Goal: Task Accomplishment & Management: Manage account settings

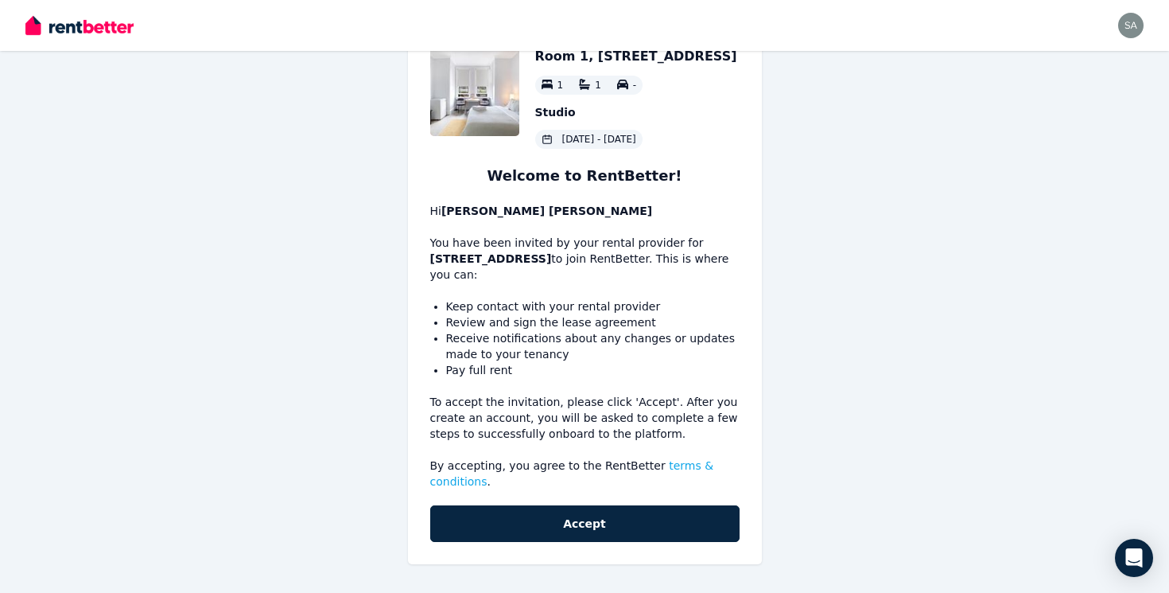
scroll to position [52, 0]
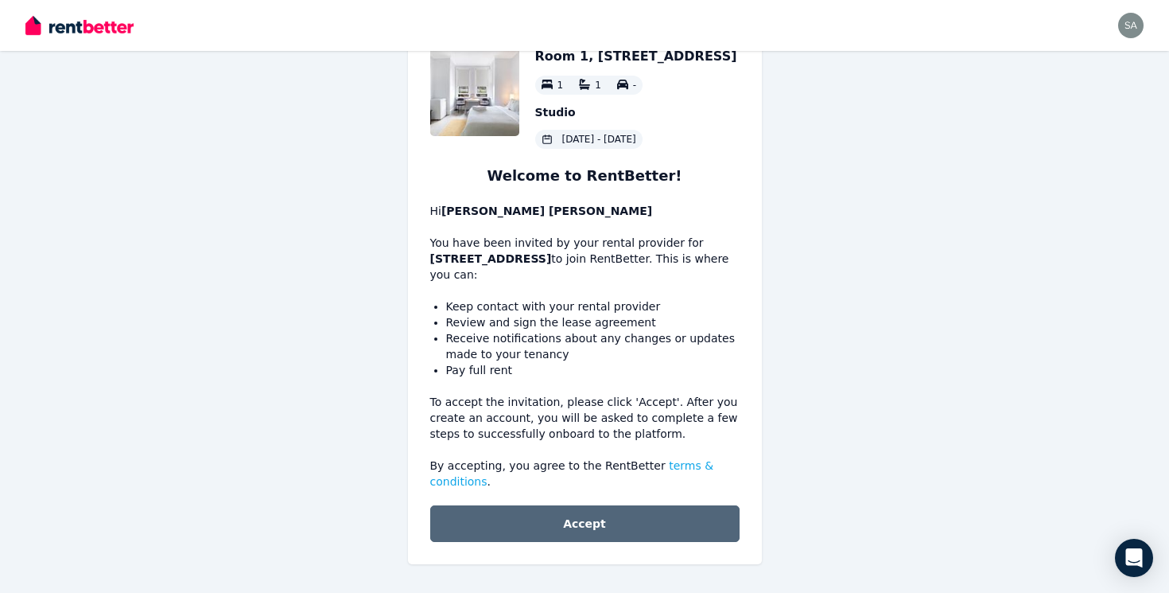
click at [558, 524] on button "Accept" at bounding box center [584, 523] width 309 height 37
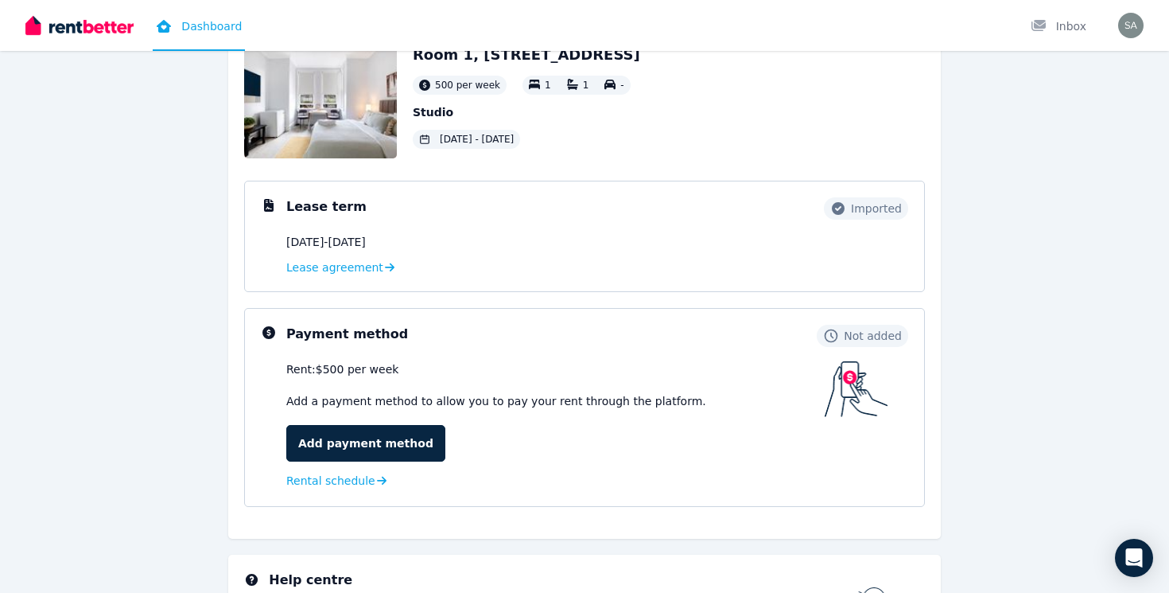
scroll to position [103, 0]
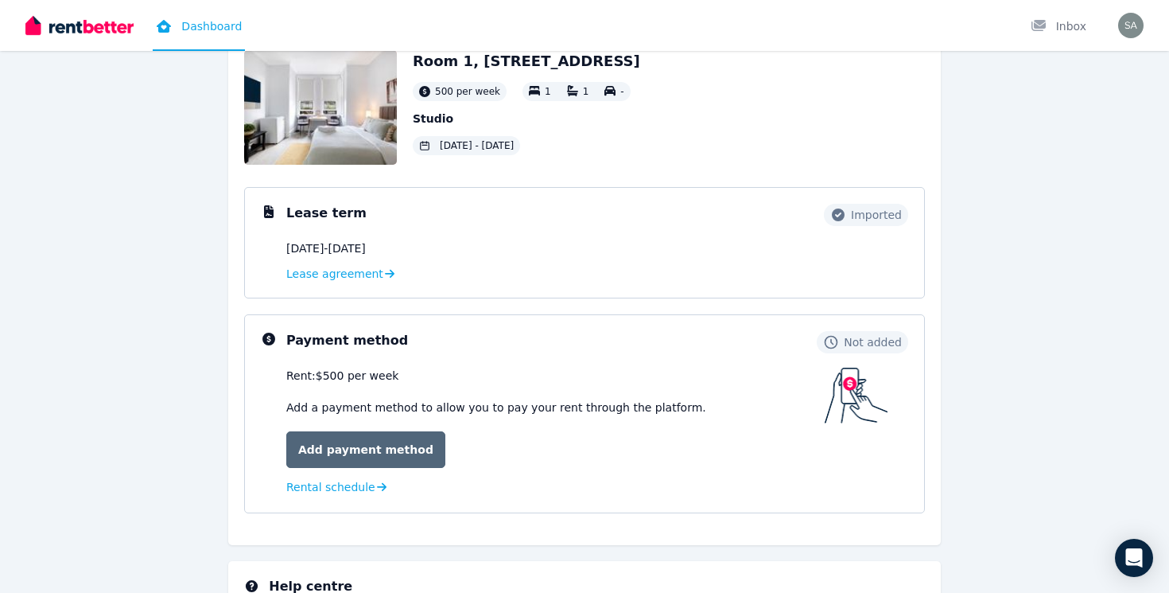
click at [361, 447] on link "Add payment method" at bounding box center [365, 449] width 159 height 37
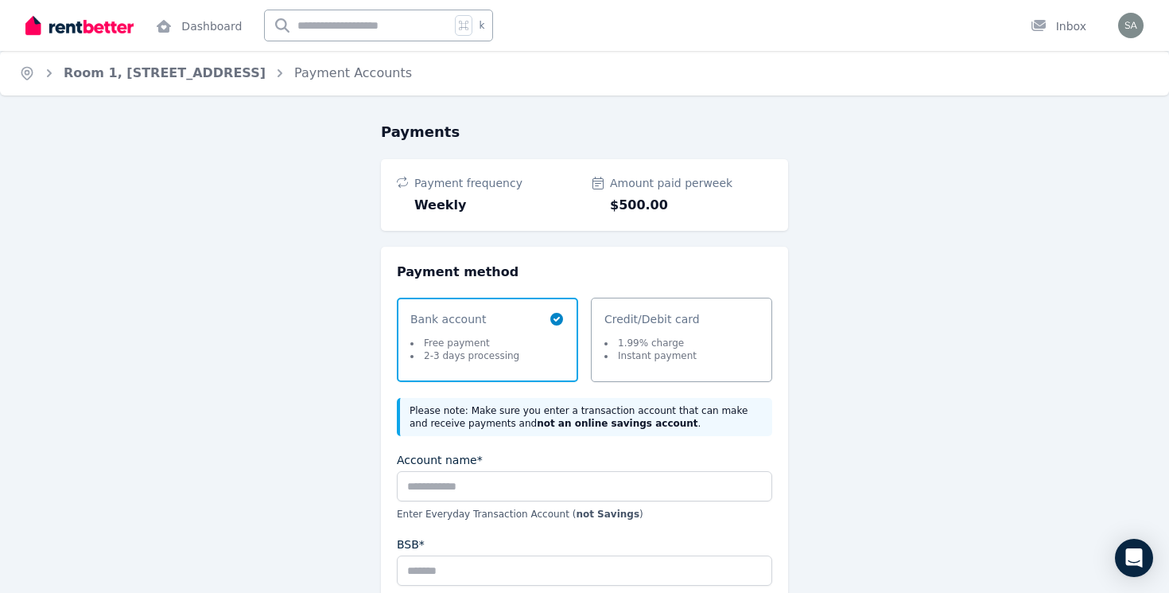
click at [686, 354] on li "Instant payment" at bounding box center [650, 355] width 92 height 13
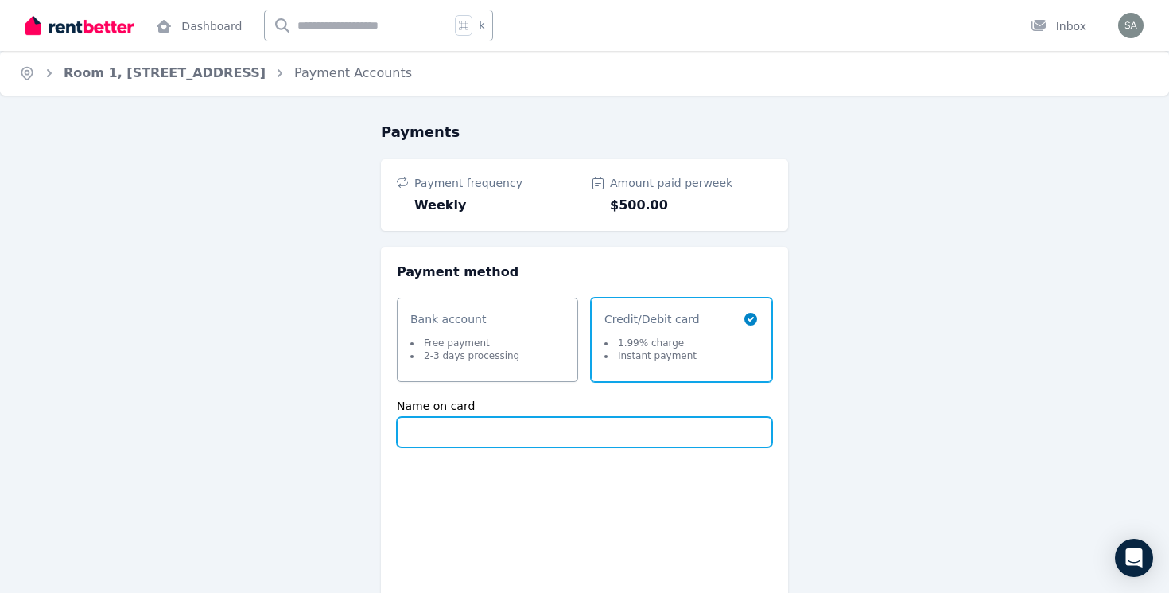
click at [534, 435] on input "Name on card" at bounding box center [584, 432] width 375 height 30
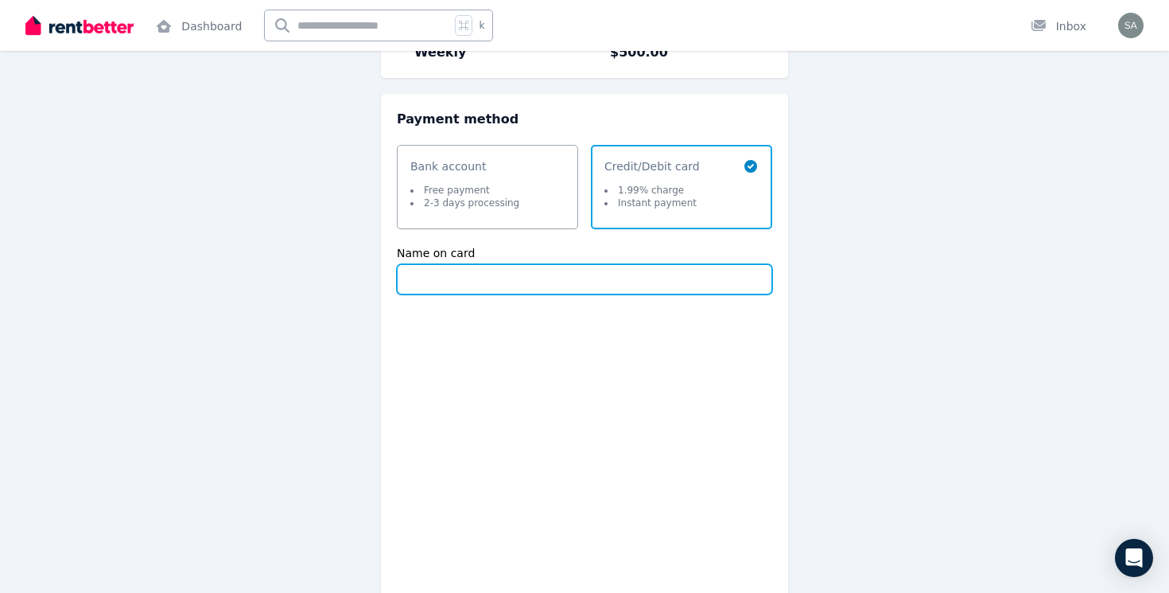
scroll to position [152, 0]
type input "**********"
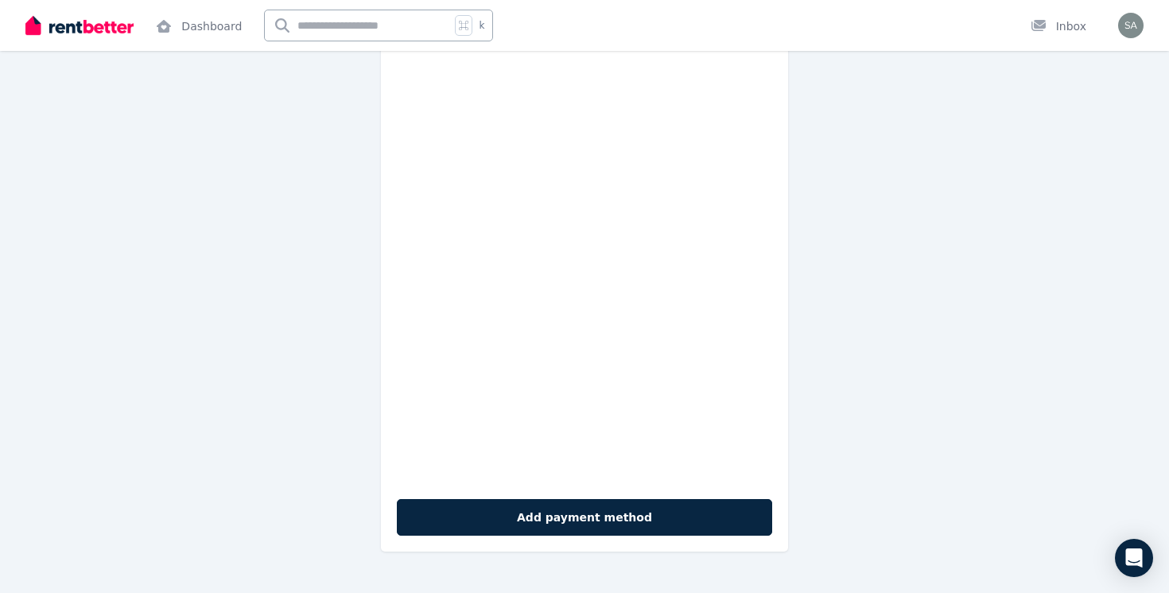
scroll to position [520, 0]
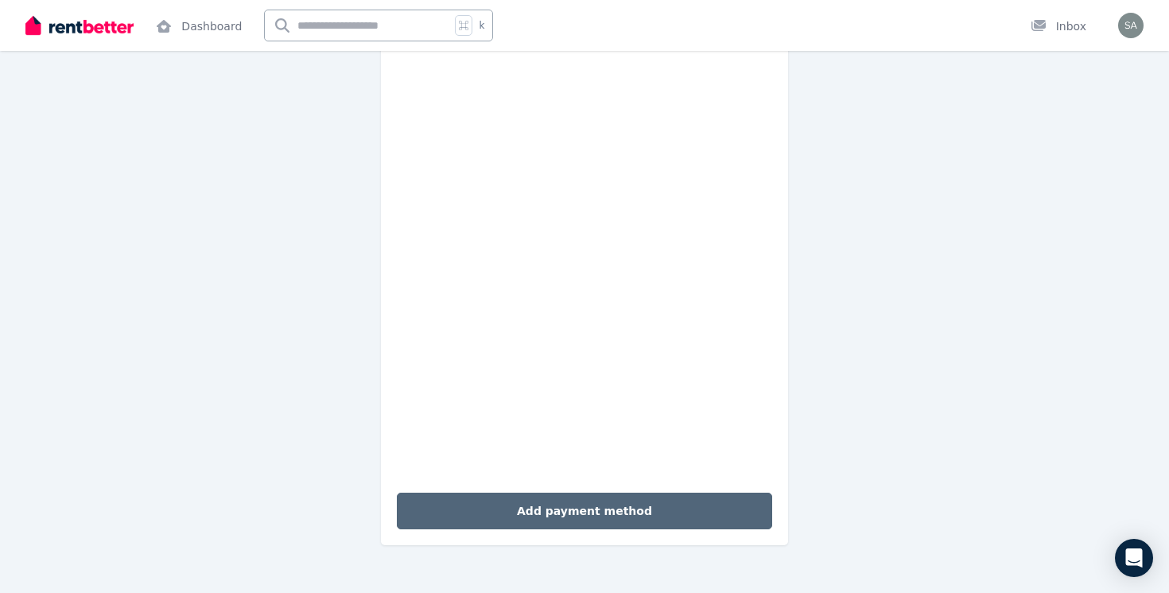
click at [622, 510] on button "Add payment method" at bounding box center [584, 510] width 375 height 37
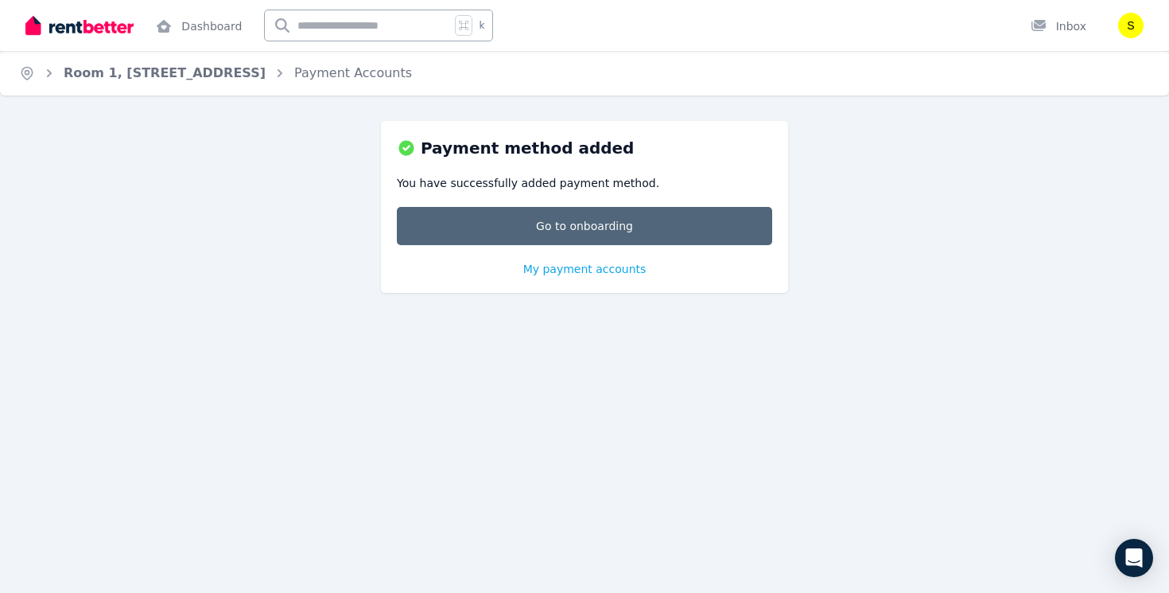
click at [579, 226] on link "Go to onboarding" at bounding box center [584, 226] width 375 height 38
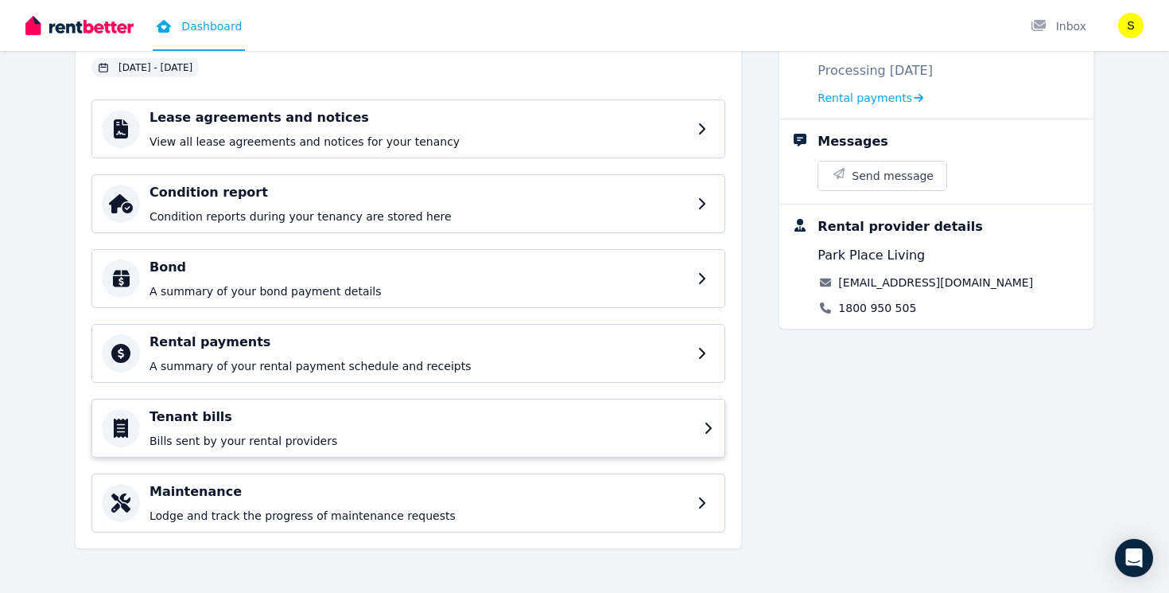
scroll to position [155, 0]
click at [369, 433] on p "Bills sent by your rental providers" at bounding box center [422, 441] width 545 height 16
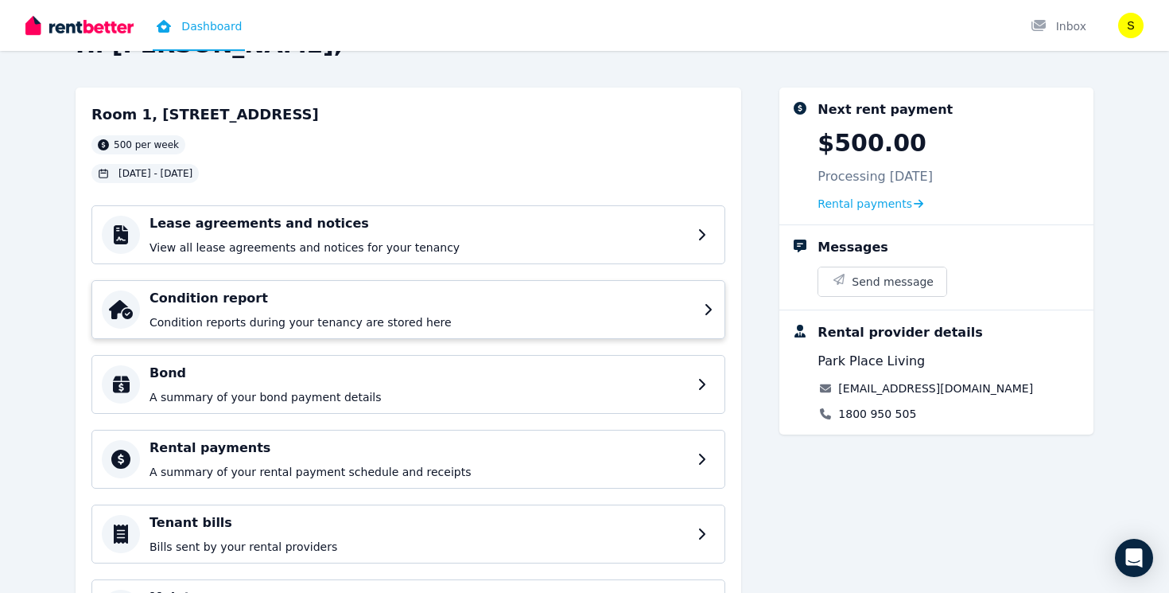
scroll to position [54, 0]
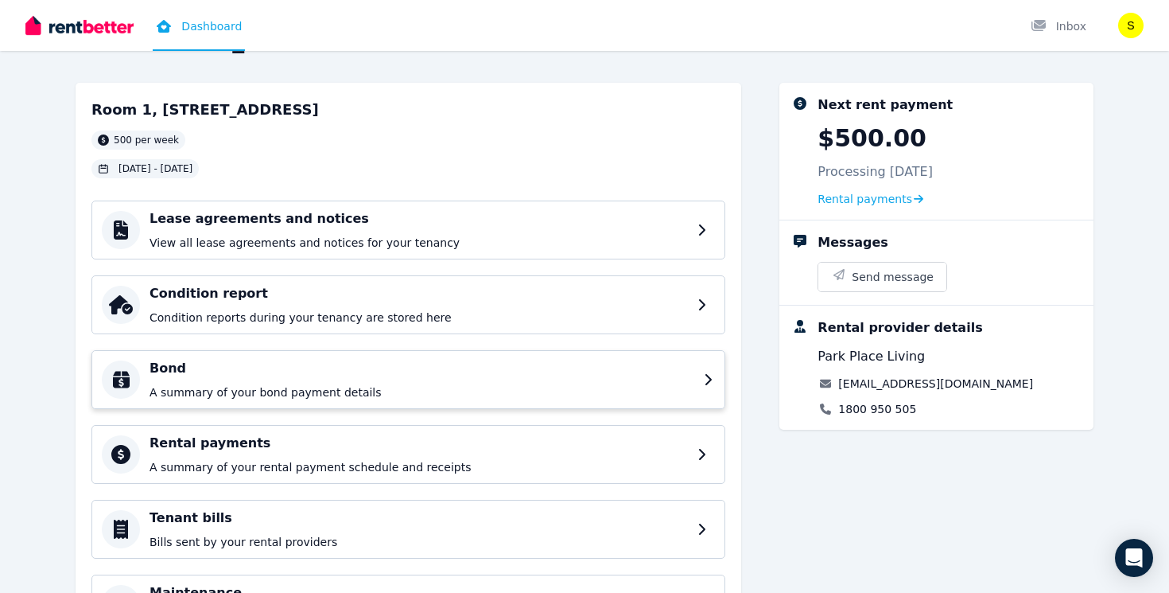
click at [274, 380] on div "Bond A summary of your bond payment details" at bounding box center [422, 379] width 545 height 41
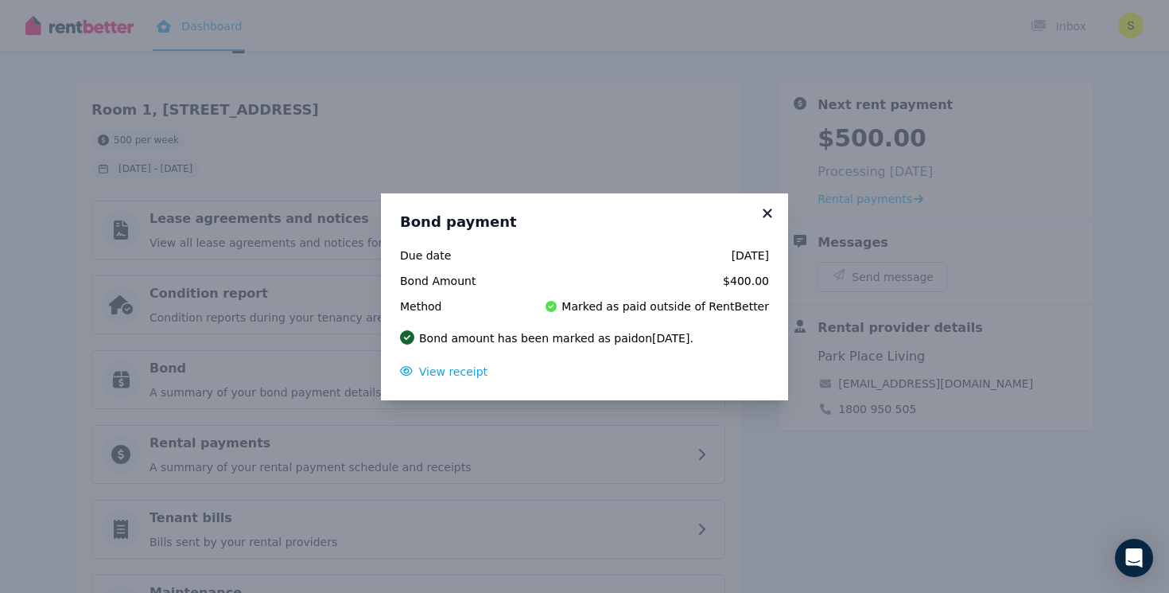
click at [771, 212] on icon at bounding box center [768, 213] width 16 height 14
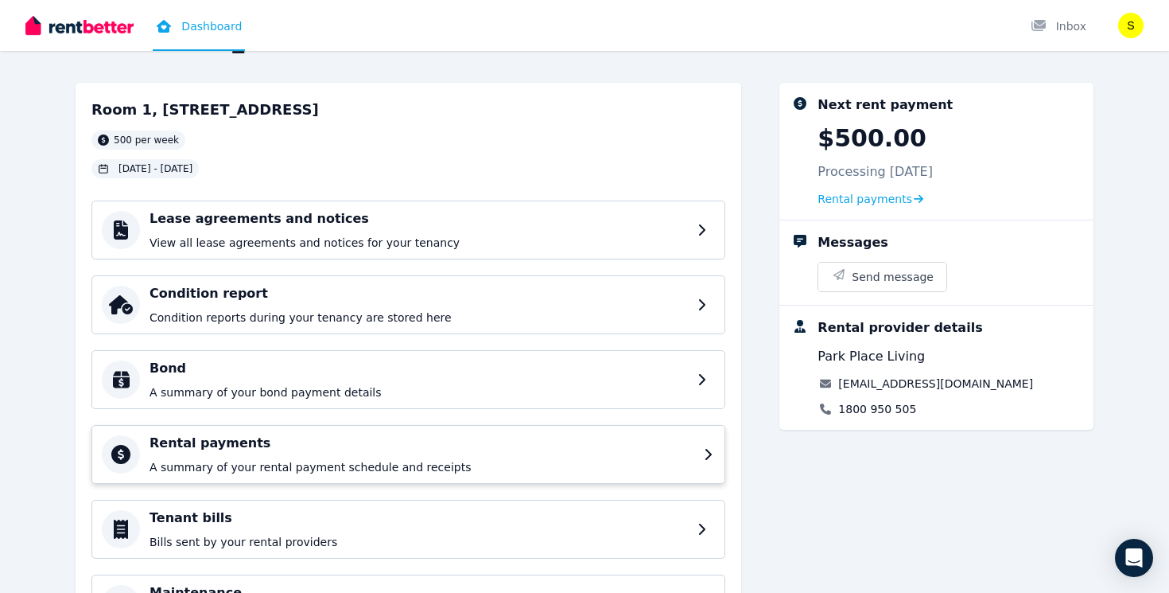
click at [434, 462] on p "A summary of your rental payment schedule and receipts" at bounding box center [422, 467] width 545 height 16
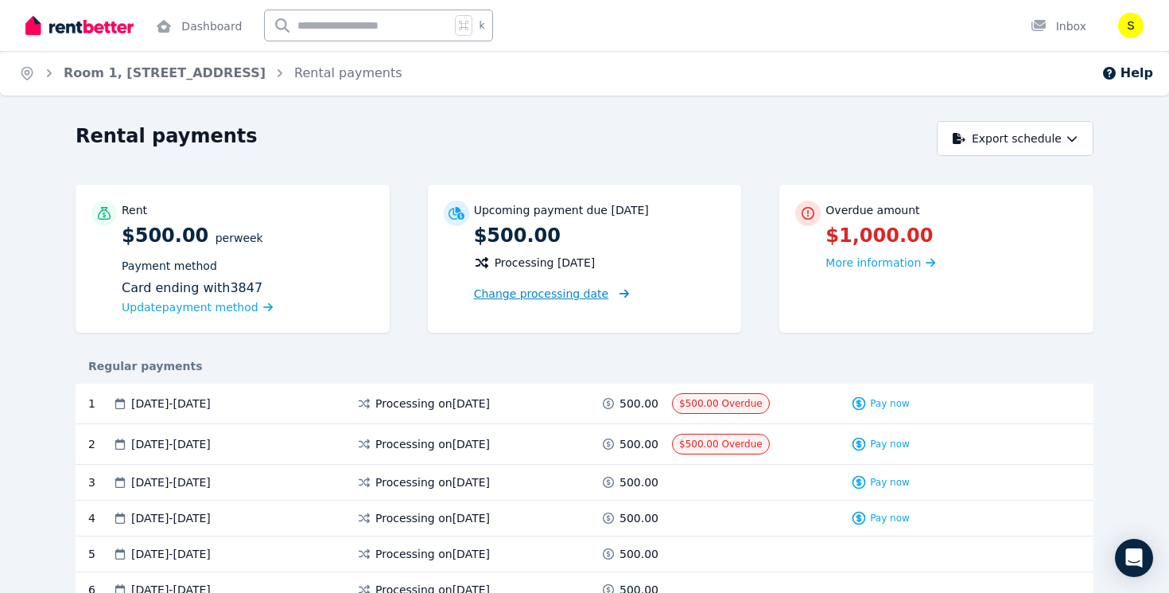
click at [570, 290] on span "Change processing date" at bounding box center [541, 294] width 135 height 16
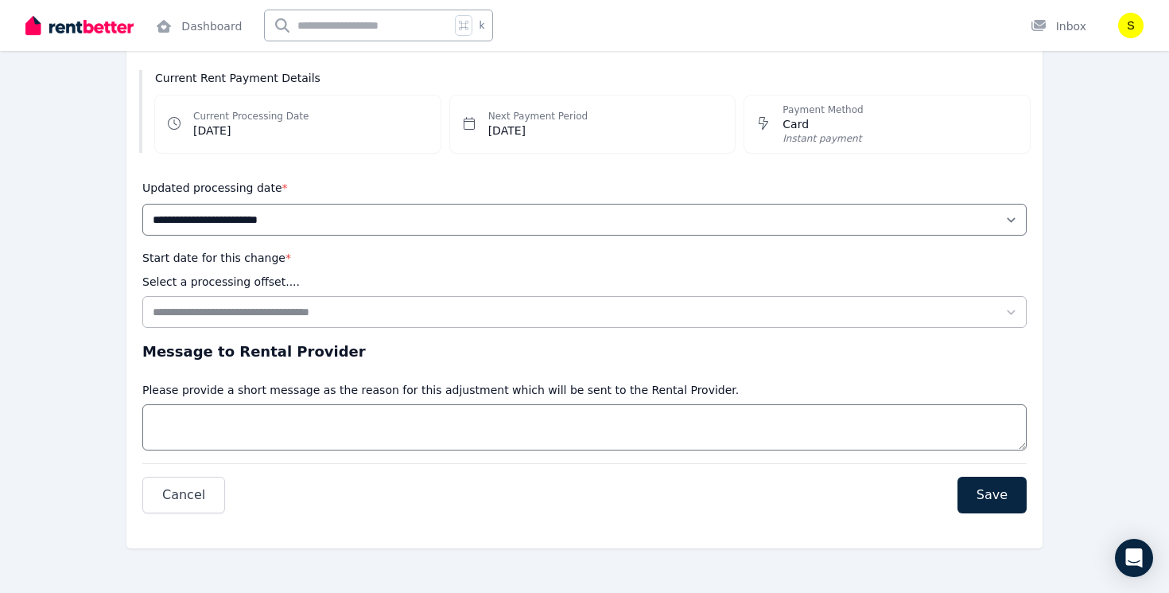
scroll to position [218, 0]
click at [174, 486] on span "Cancel" at bounding box center [183, 494] width 43 height 19
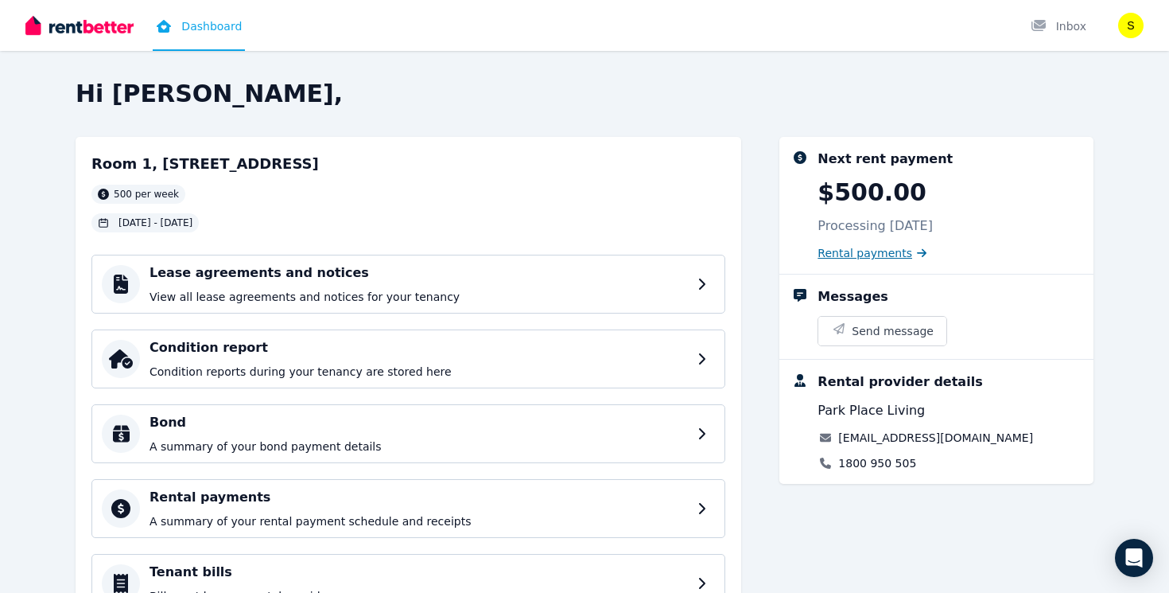
click at [862, 250] on span "Rental payments" at bounding box center [865, 253] width 95 height 16
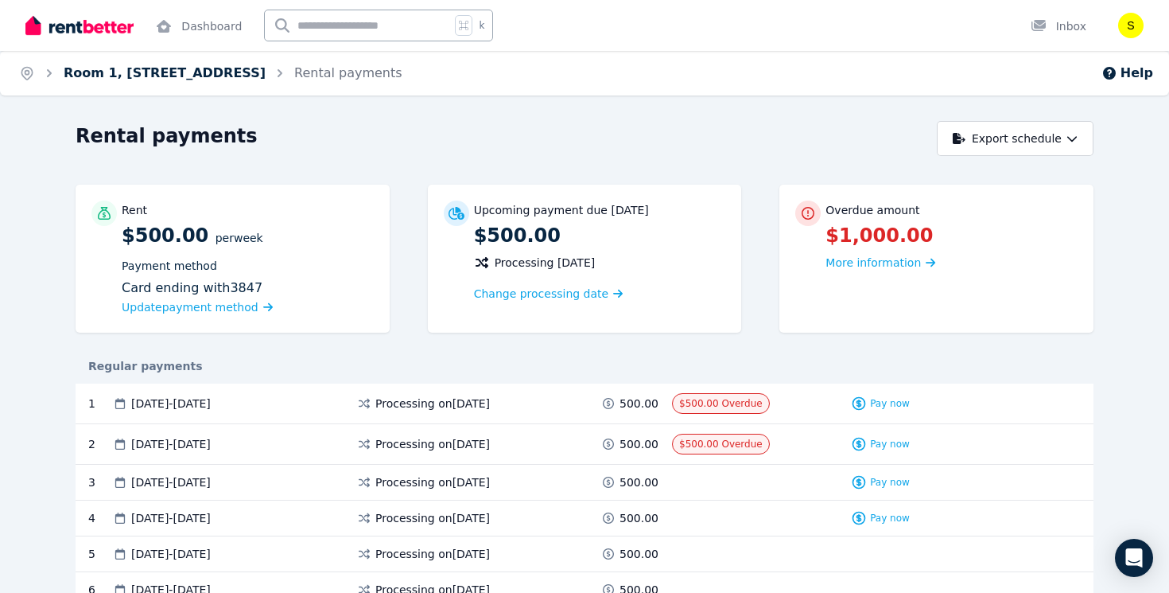
click at [201, 69] on link "Room 1, [STREET_ADDRESS]" at bounding box center [165, 72] width 202 height 15
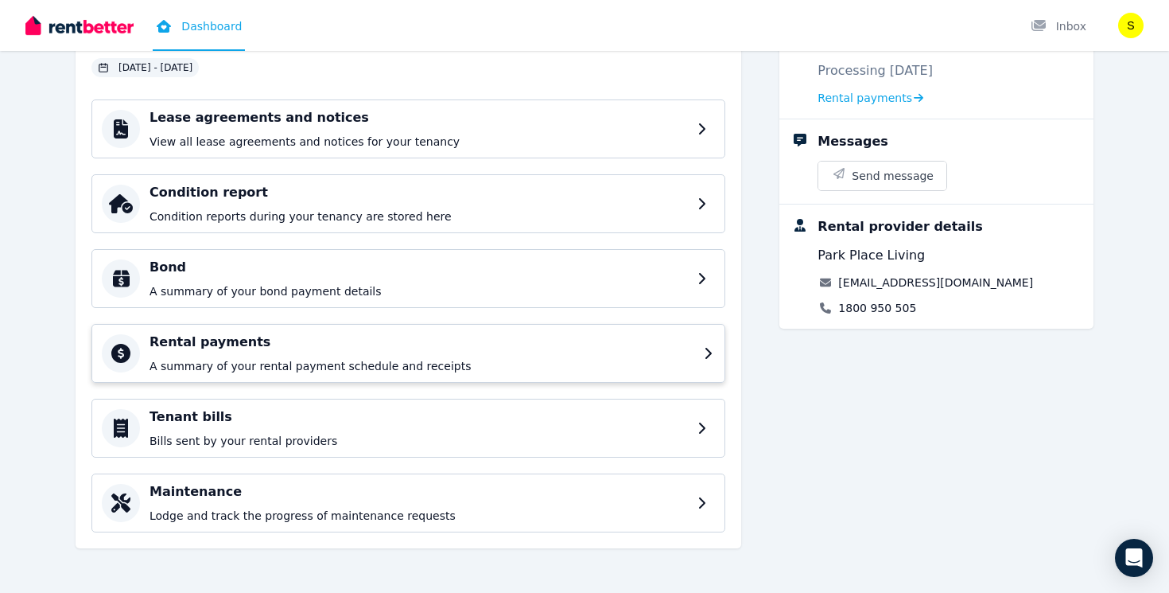
scroll to position [143, 0]
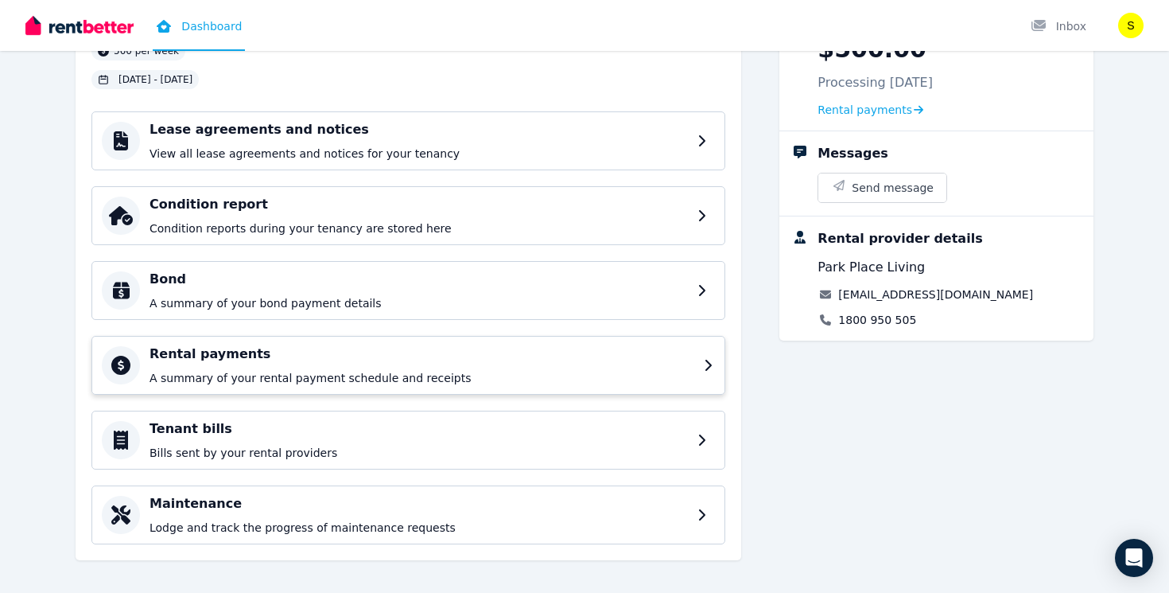
click at [628, 367] on div "Rental payments A summary of your rental payment schedule and receipts" at bounding box center [422, 364] width 545 height 41
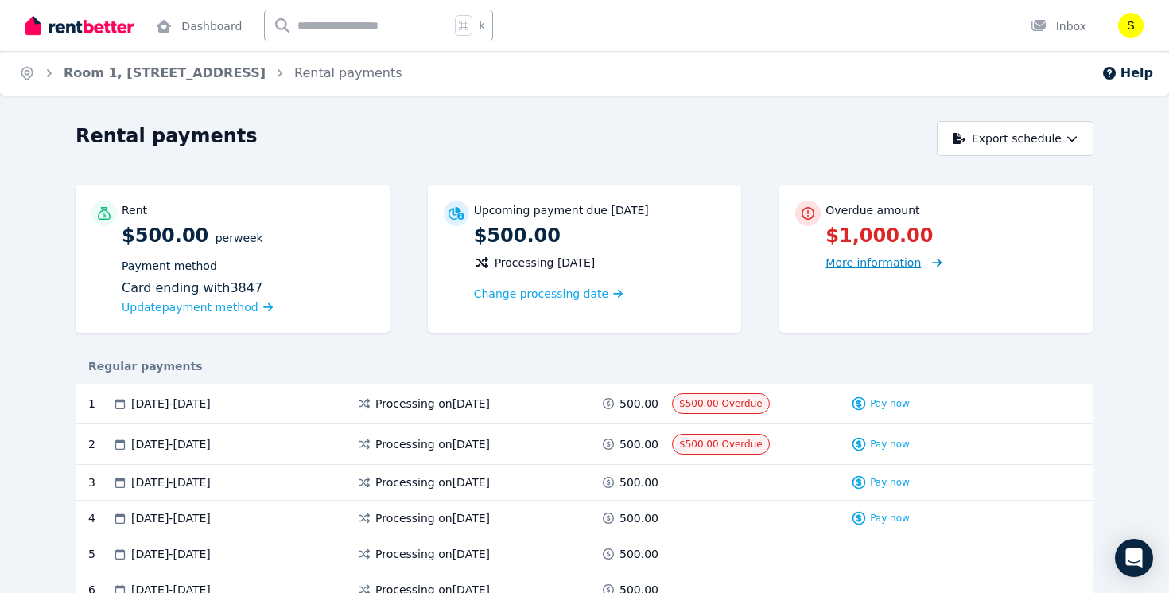
click at [873, 266] on span "More information" at bounding box center [873, 262] width 95 height 13
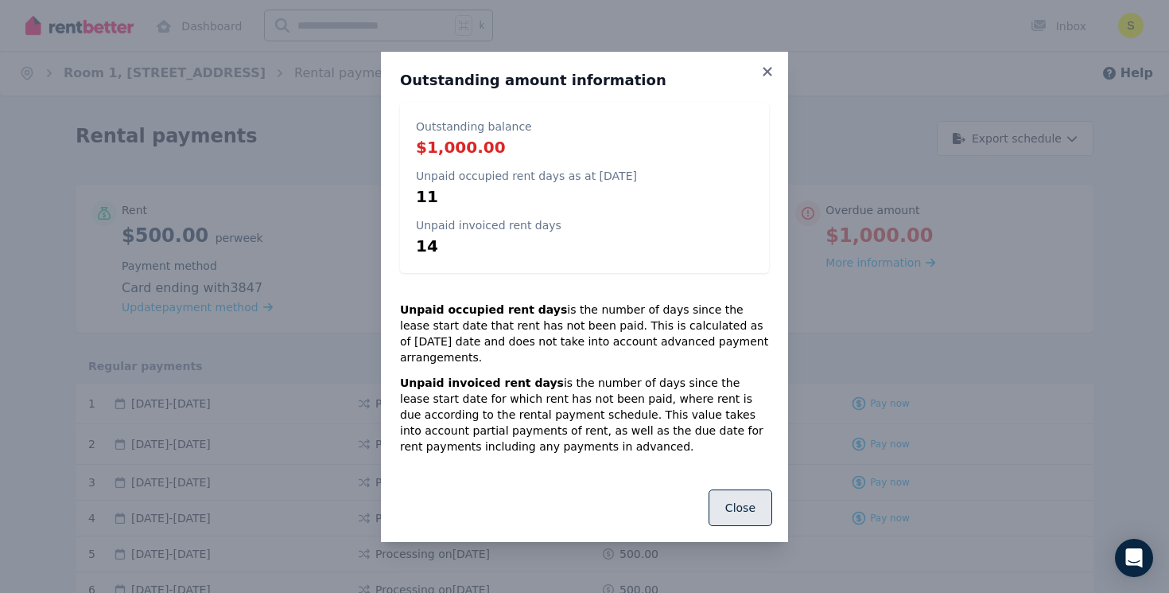
click at [740, 501] on button "Close" at bounding box center [741, 507] width 64 height 37
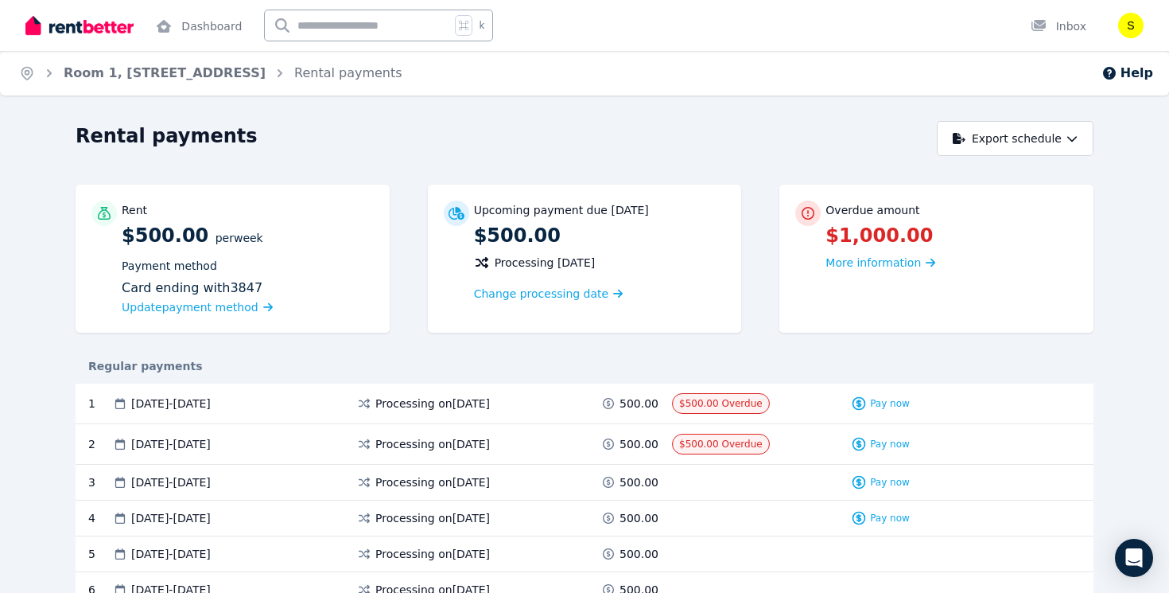
click at [806, 211] on icon at bounding box center [808, 213] width 16 height 13
click at [207, 70] on link "Room 1, [STREET_ADDRESS]" at bounding box center [165, 72] width 202 height 15
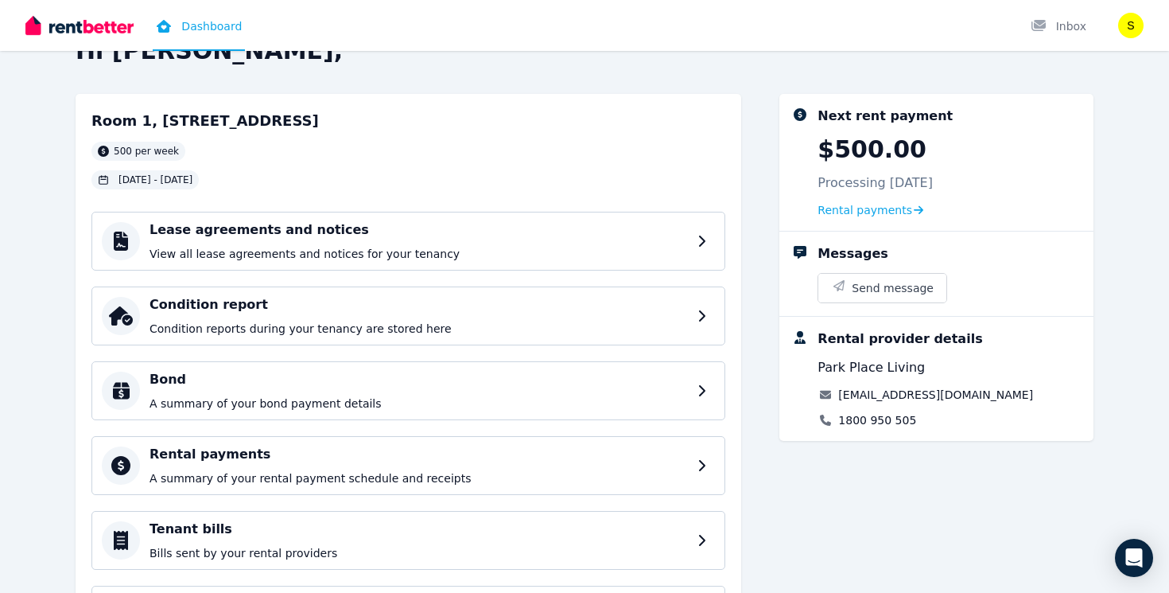
scroll to position [44, 0]
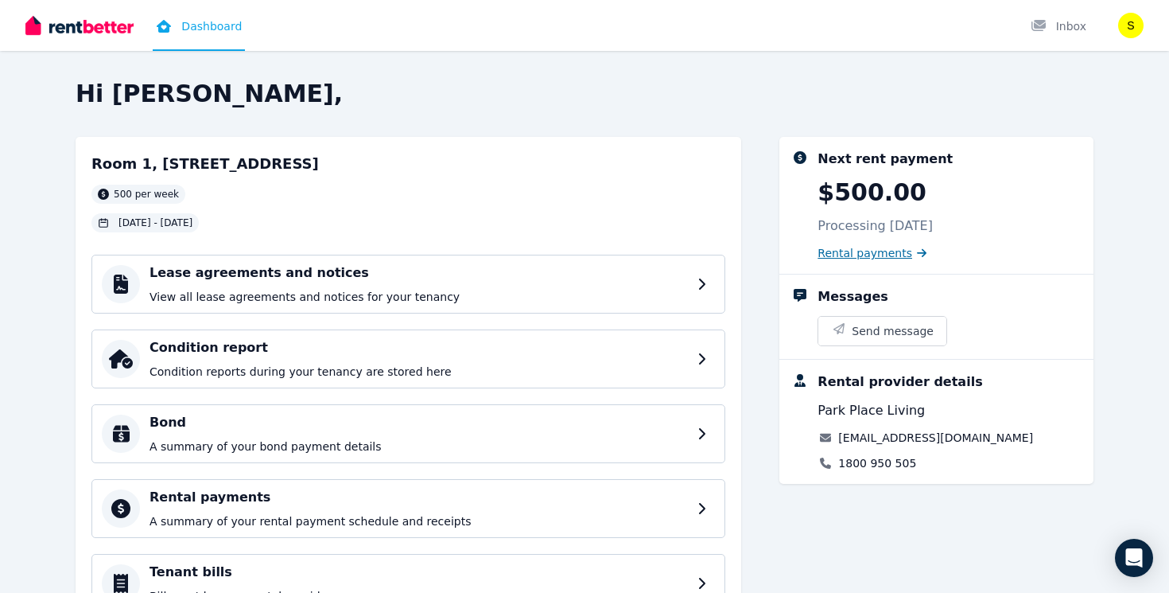
click at [837, 254] on span "Rental payments" at bounding box center [865, 253] width 95 height 16
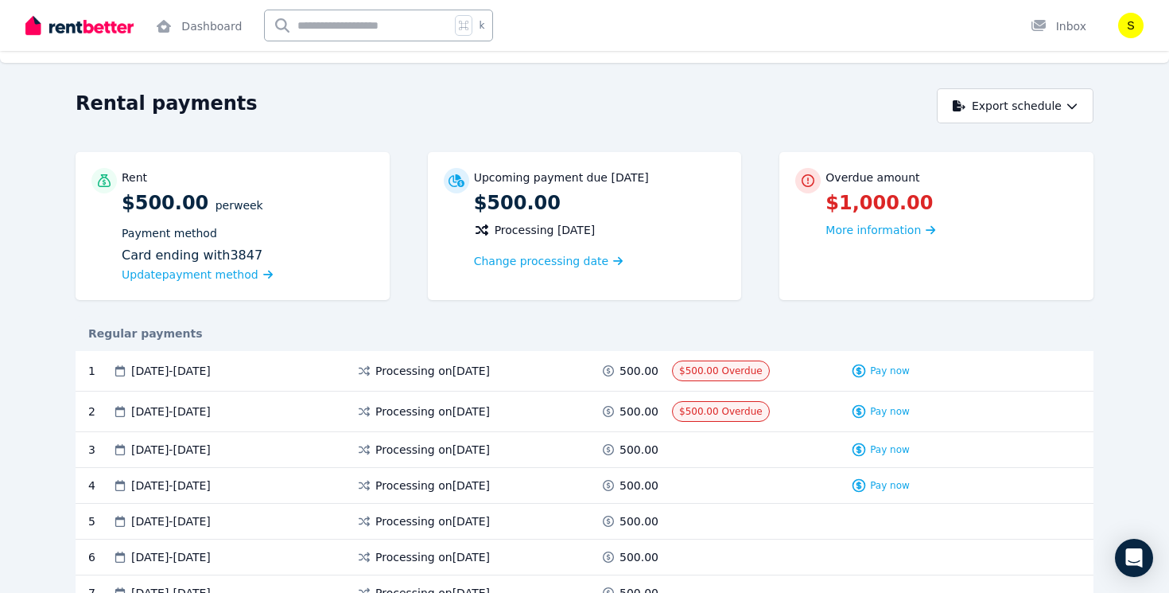
scroll to position [37, 0]
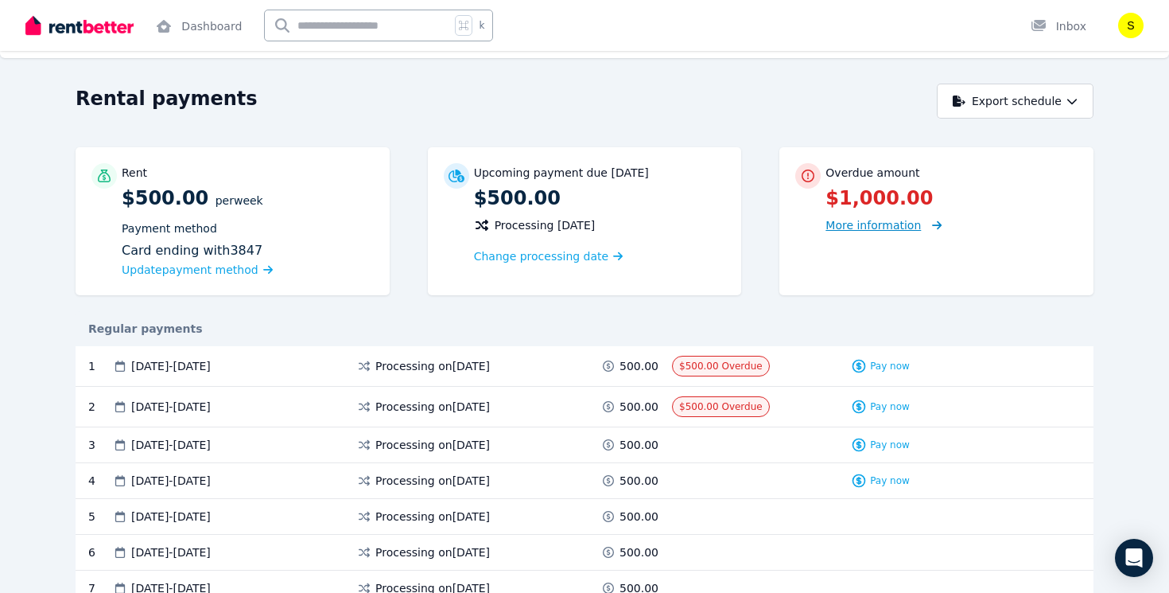
click at [888, 227] on span "More information" at bounding box center [873, 225] width 95 height 13
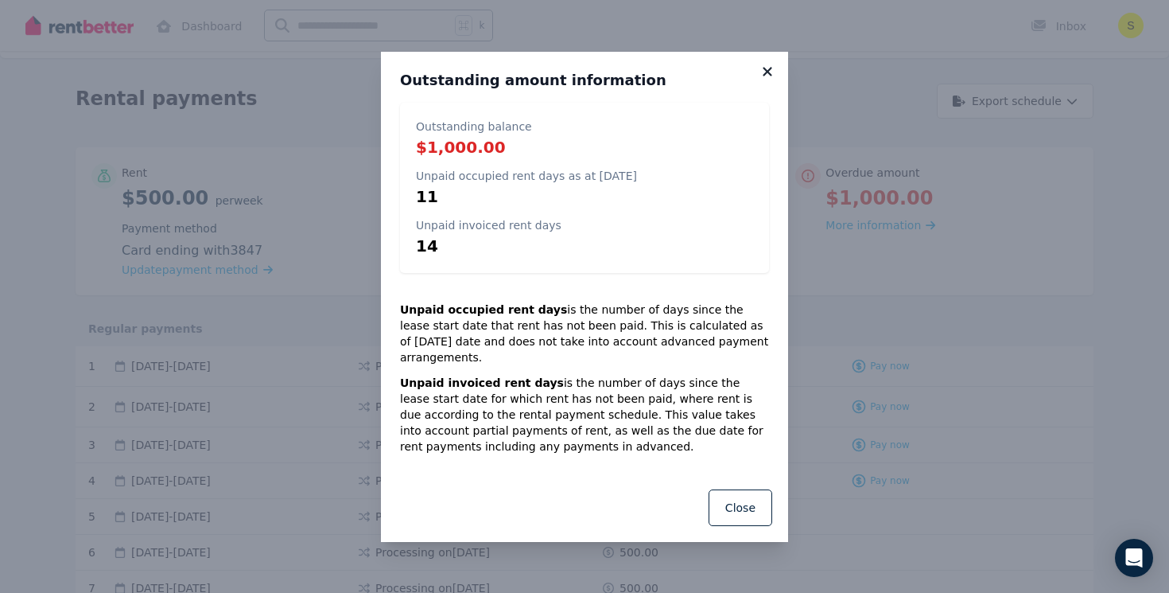
click at [770, 79] on icon at bounding box center [768, 71] width 16 height 14
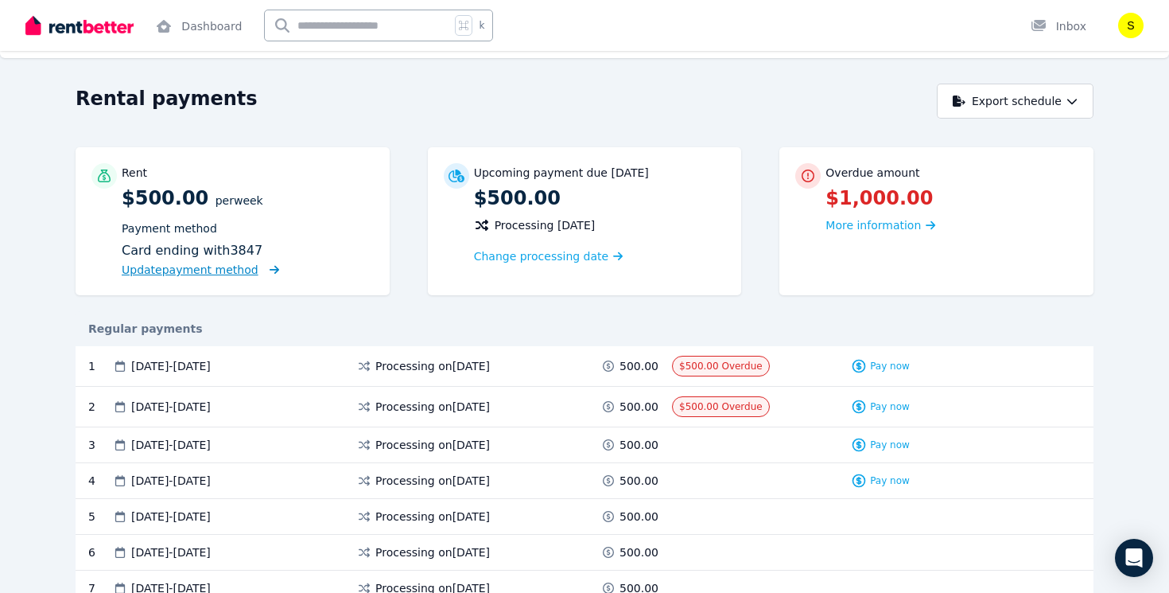
click at [207, 270] on span "Update payment method" at bounding box center [190, 269] width 137 height 13
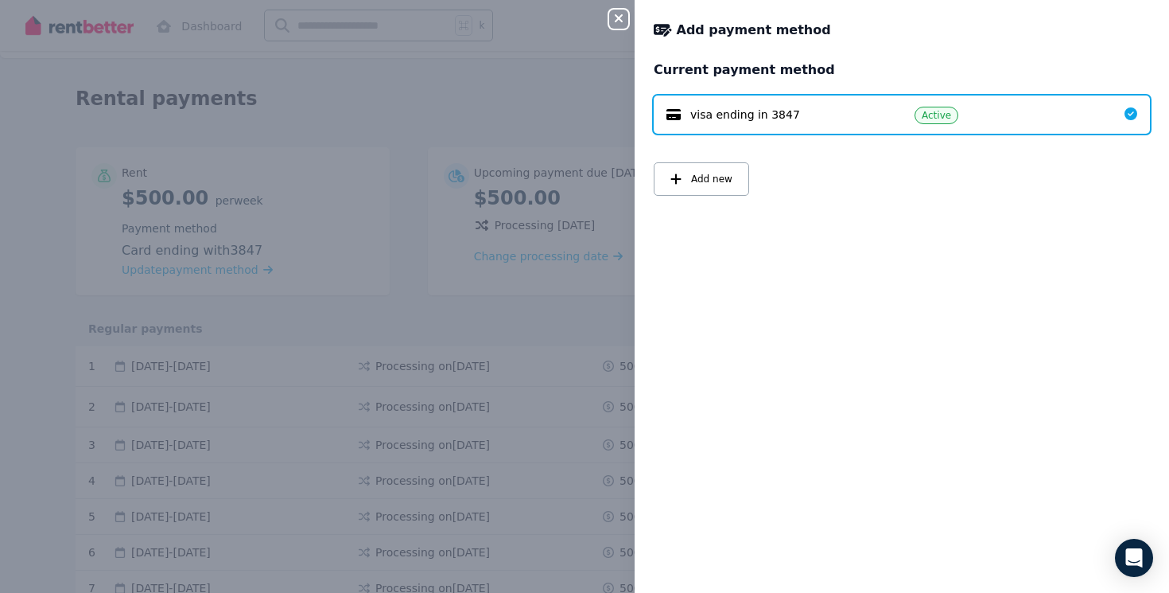
click at [620, 17] on icon "button" at bounding box center [619, 18] width 8 height 8
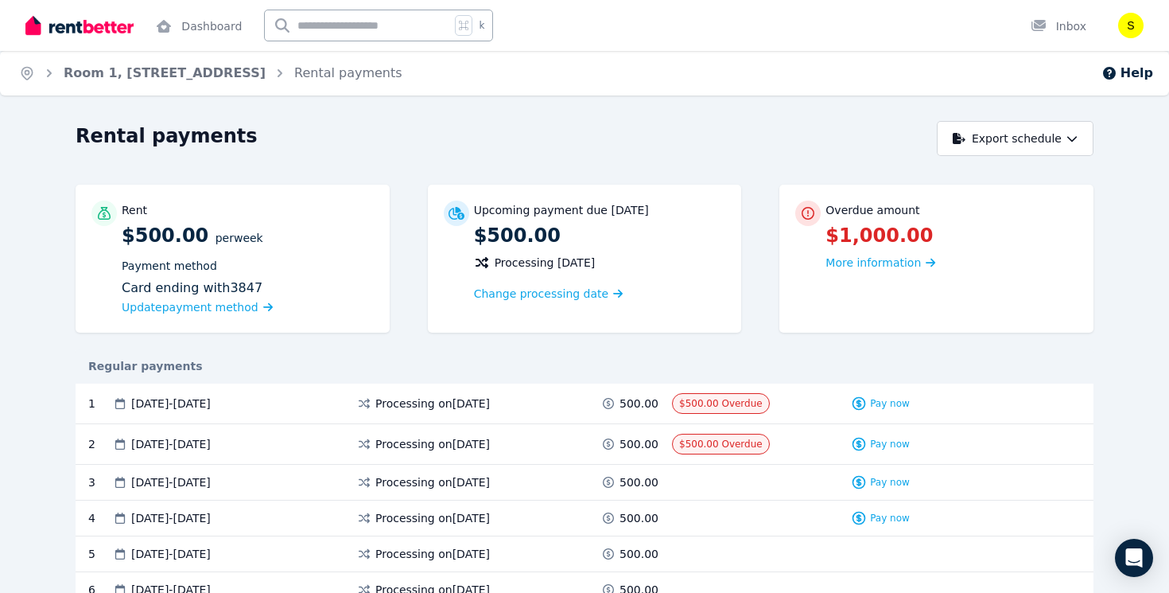
scroll to position [1, 0]
click at [888, 260] on span "More information" at bounding box center [873, 261] width 95 height 13
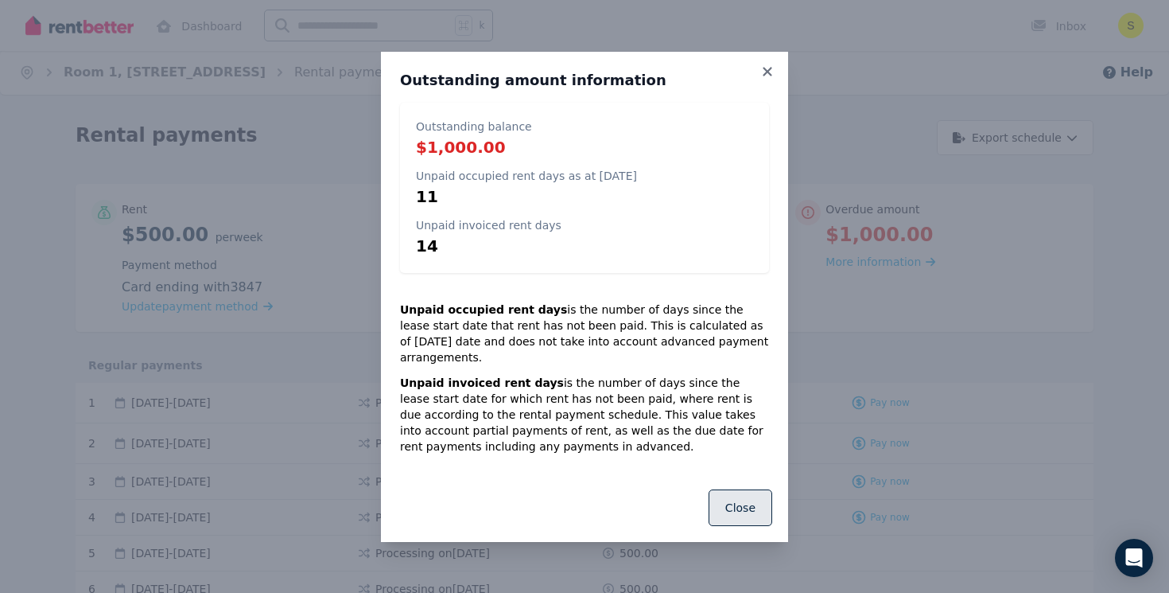
click at [744, 505] on button "Close" at bounding box center [741, 507] width 64 height 37
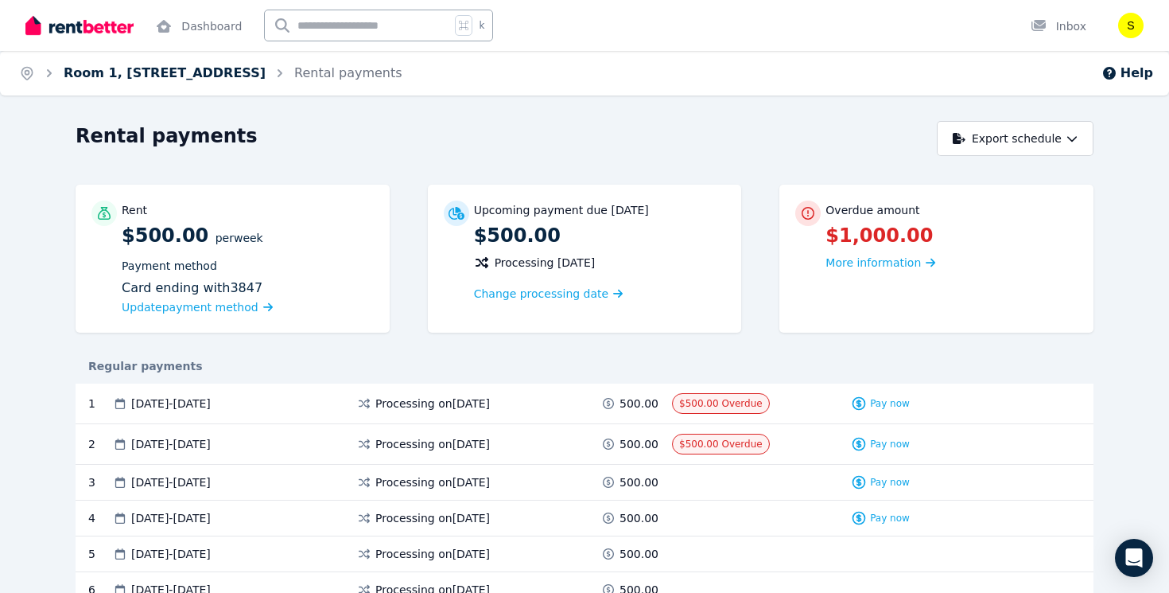
scroll to position [0, 0]
click at [184, 73] on link "Room 1, [STREET_ADDRESS]" at bounding box center [165, 72] width 202 height 15
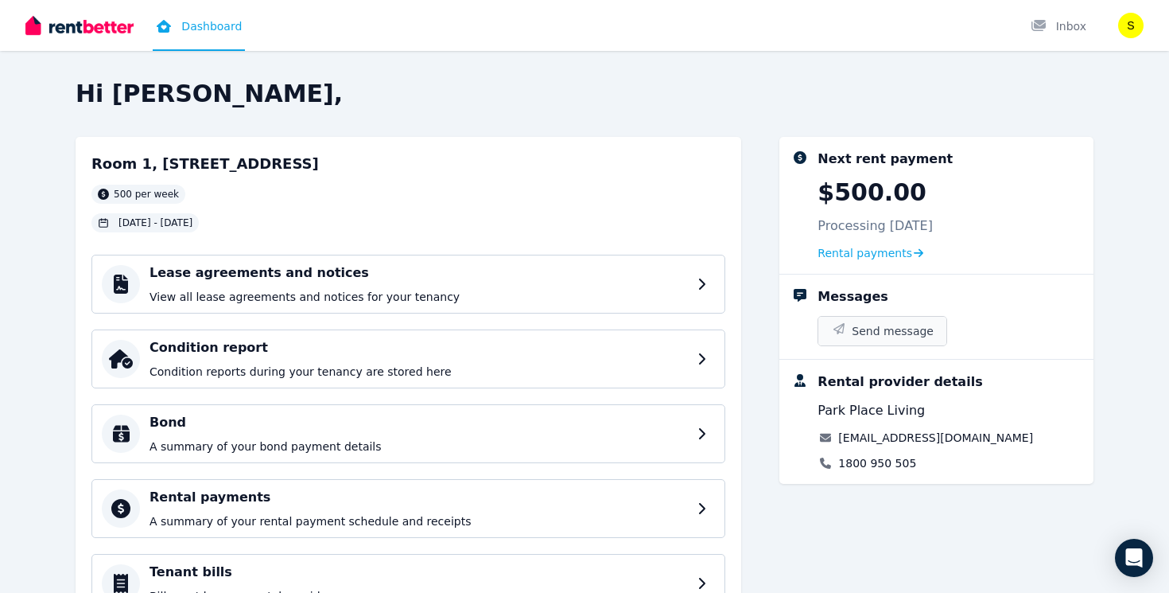
click at [860, 328] on span "Send message" at bounding box center [893, 331] width 82 height 16
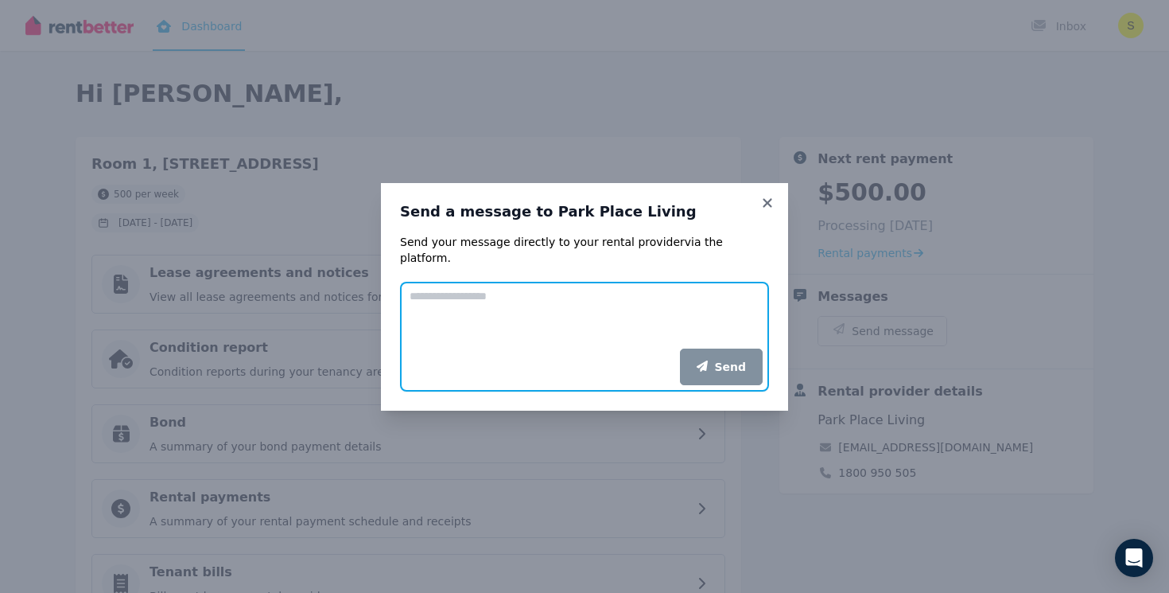
click at [569, 287] on textarea "Add your message" at bounding box center [584, 315] width 369 height 67
type textarea "*"
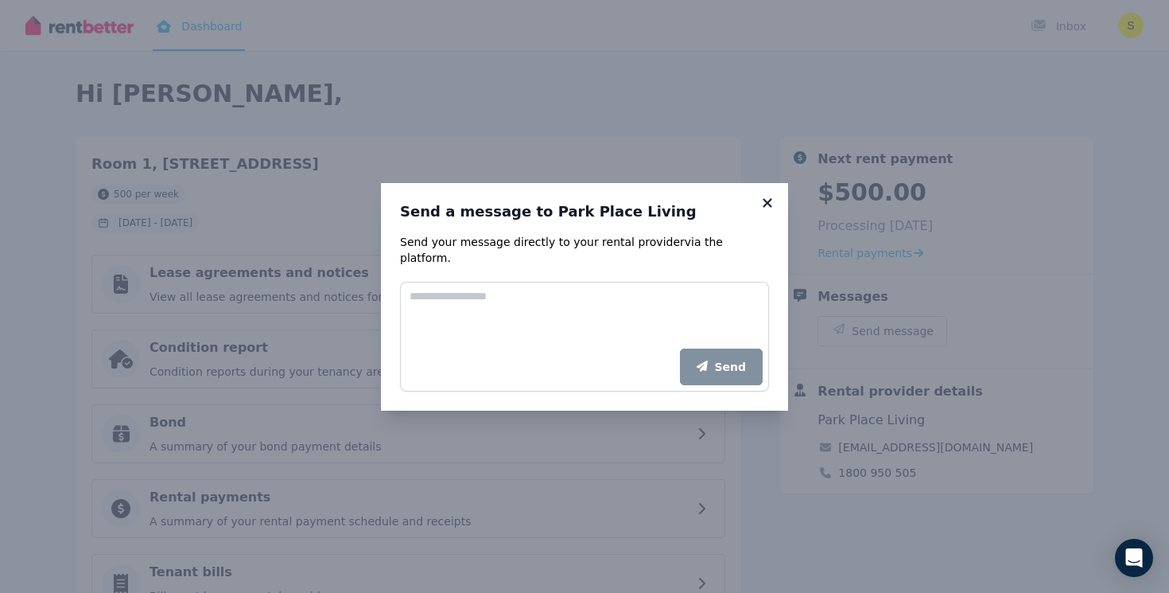
click at [771, 210] on icon at bounding box center [768, 203] width 16 height 14
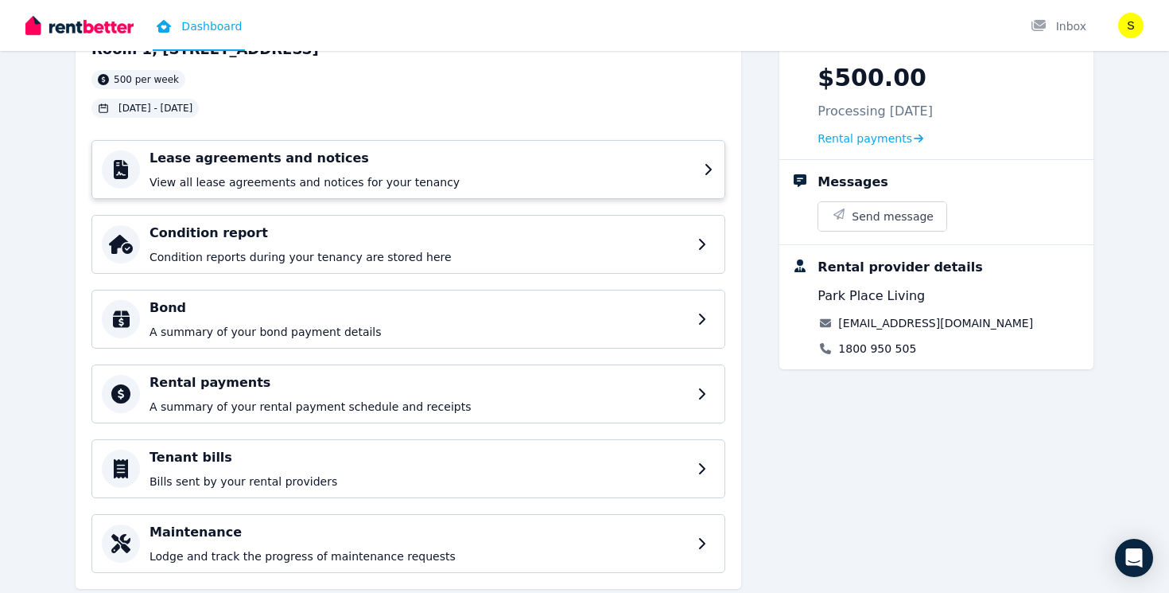
scroll to position [130, 0]
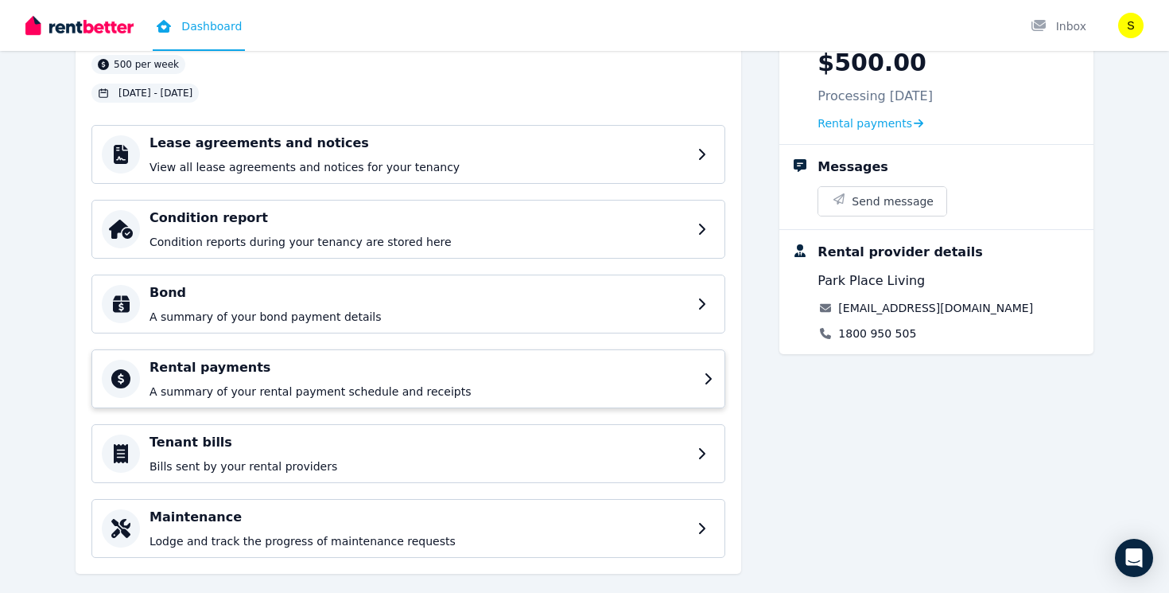
click at [211, 387] on p "A summary of your rental payment schedule and receipts" at bounding box center [422, 391] width 545 height 16
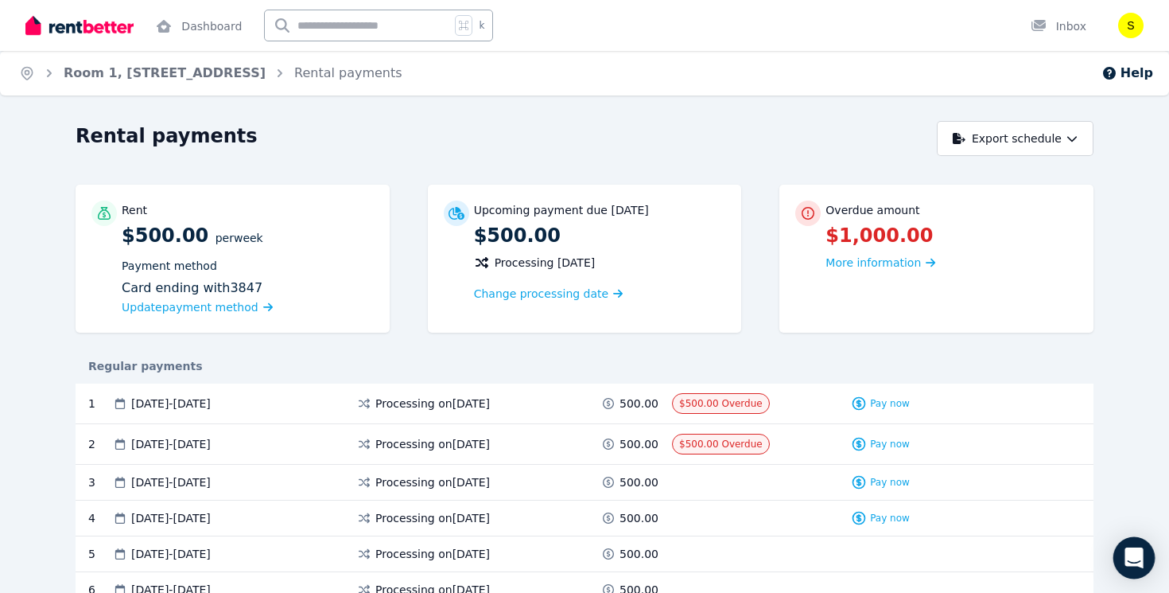
click at [1142, 553] on icon "Open Intercom Messenger" at bounding box center [1134, 557] width 21 height 21
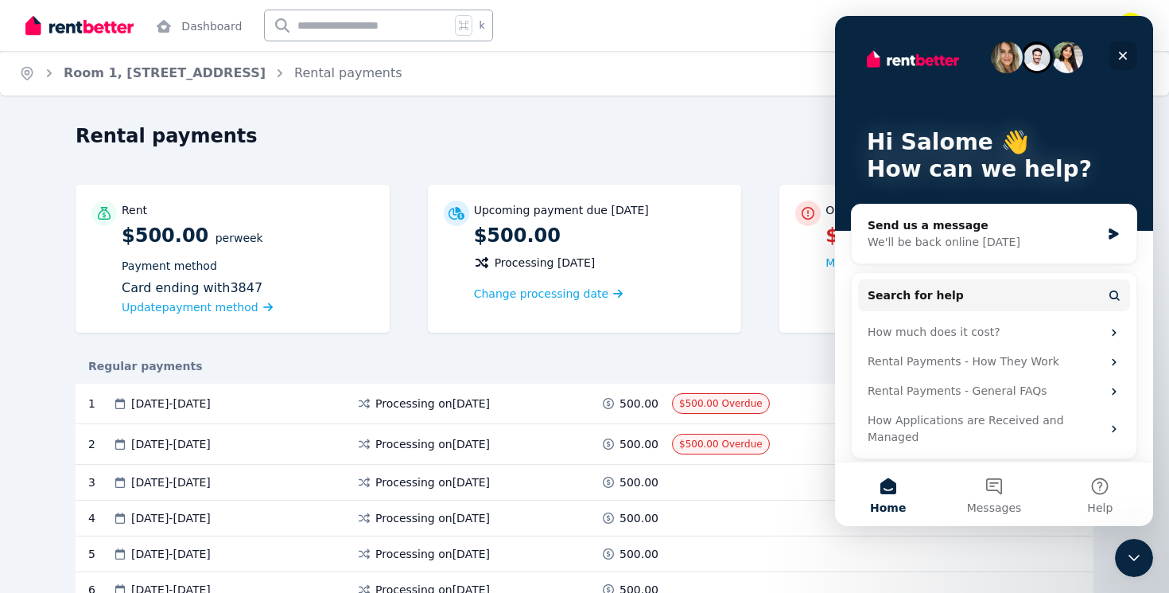
click at [1124, 55] on icon "Close" at bounding box center [1123, 56] width 9 height 9
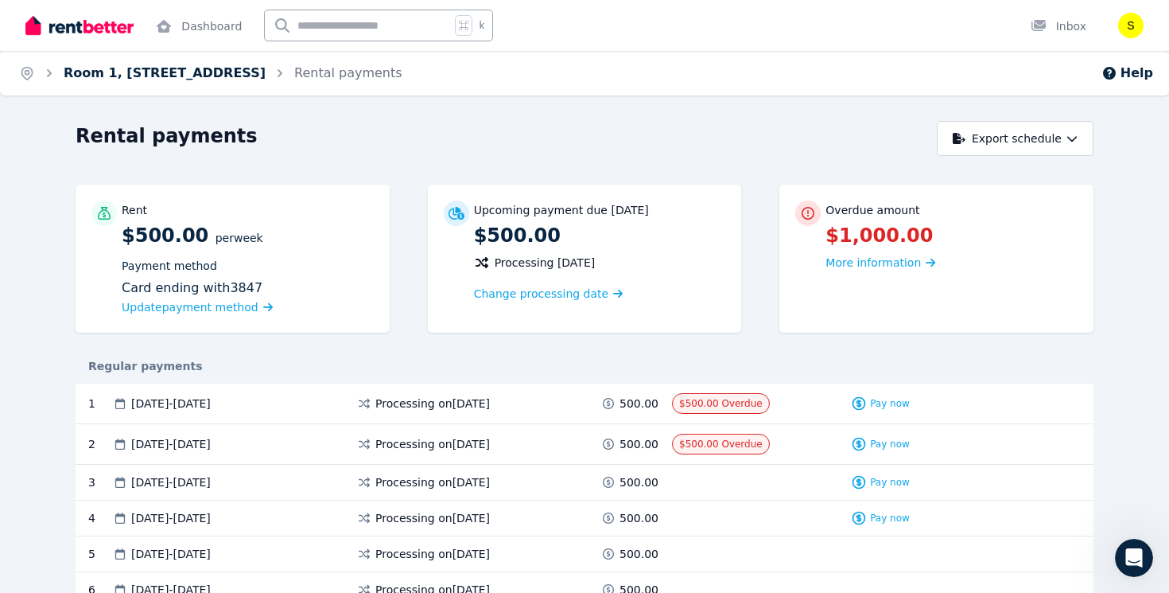
click at [204, 68] on link "Room 1, [STREET_ADDRESS]" at bounding box center [165, 72] width 202 height 15
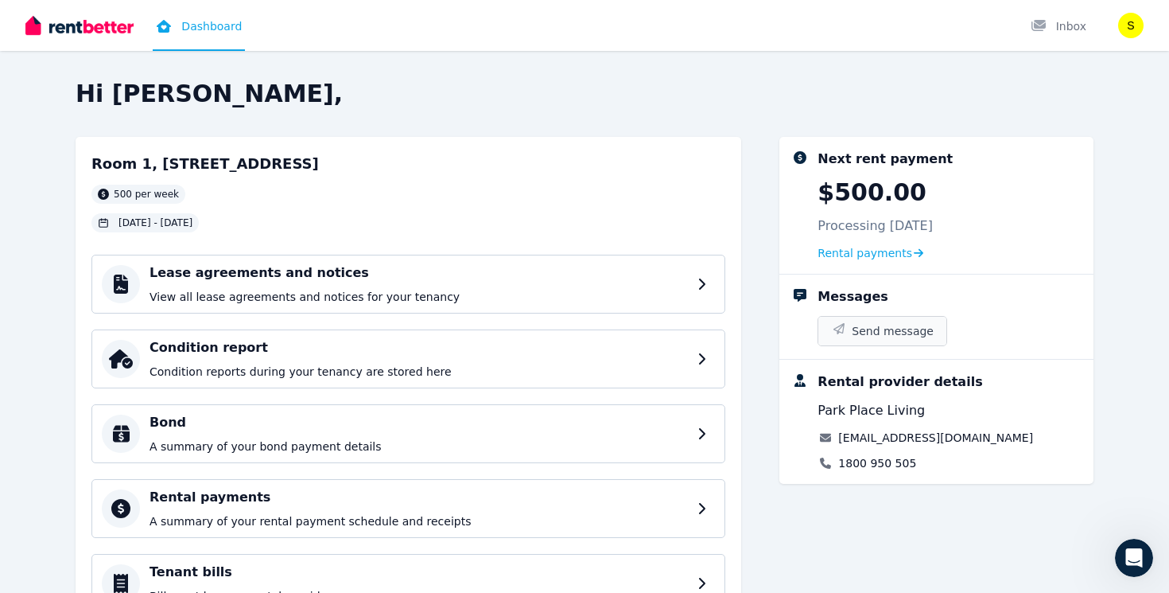
click at [865, 332] on span "Send message" at bounding box center [893, 331] width 82 height 16
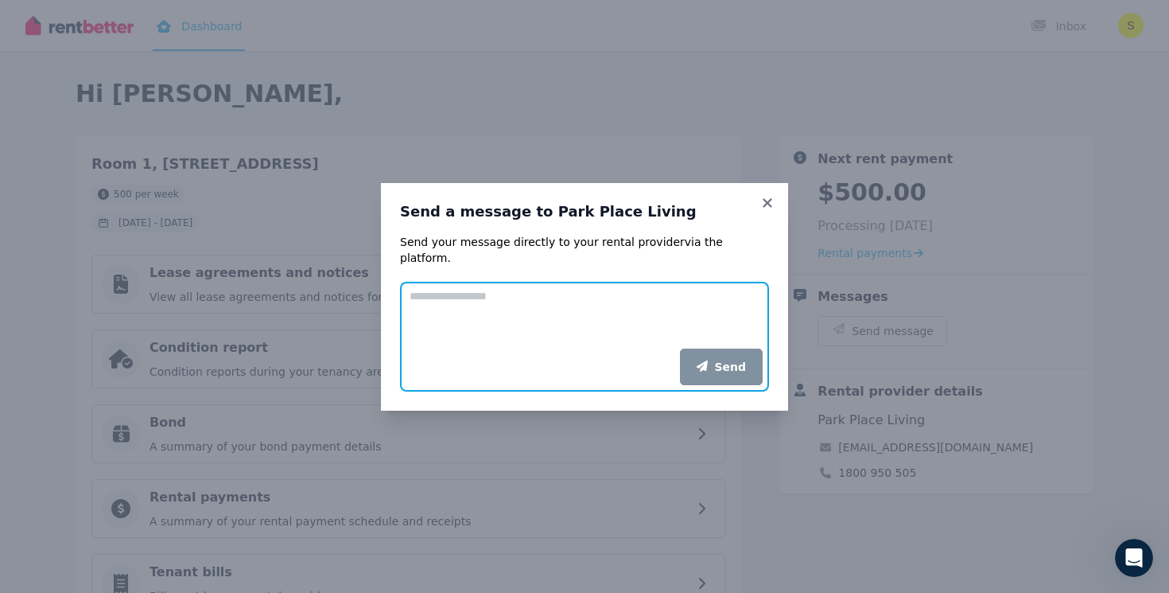
click at [624, 303] on textarea "Add your message" at bounding box center [584, 315] width 369 height 67
paste textarea "**********"
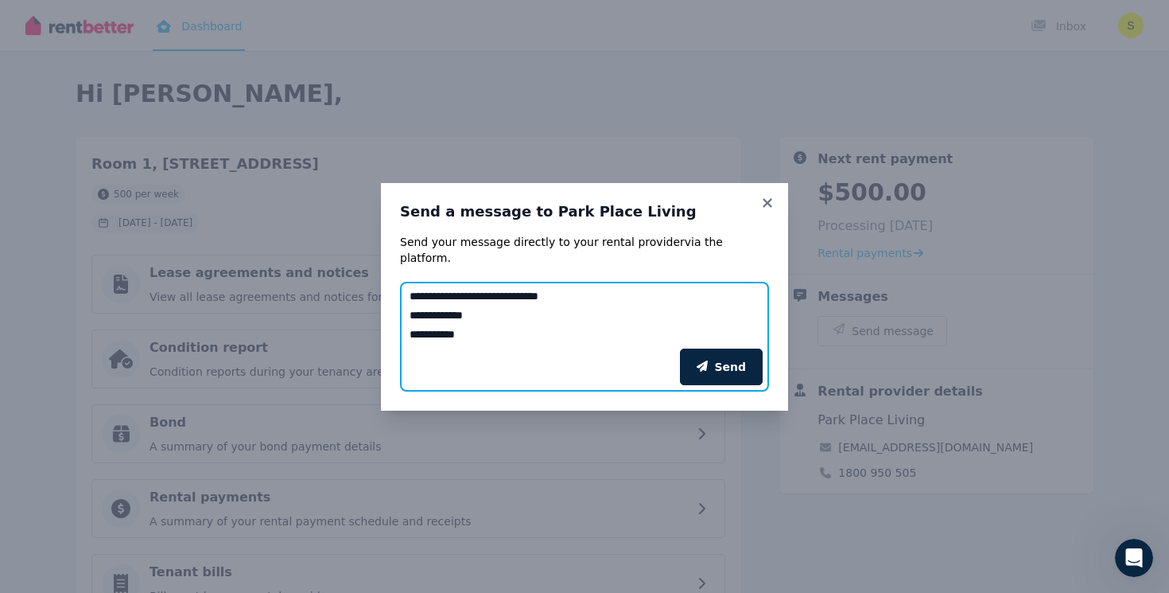
scroll to position [76, 0]
type textarea "**********"
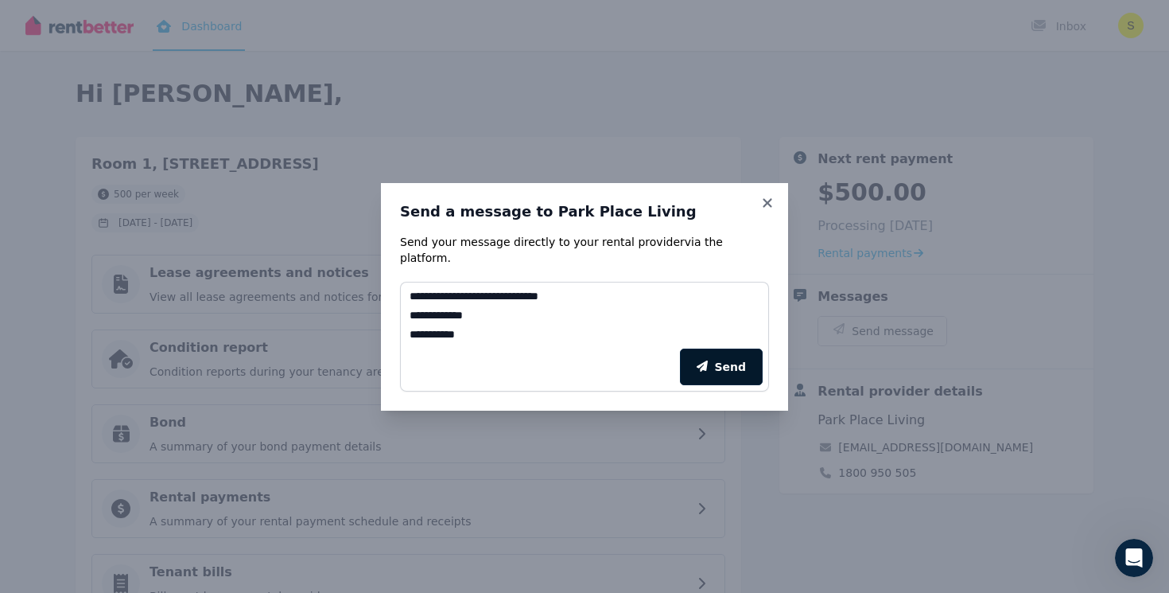
click at [723, 353] on button "Send" at bounding box center [721, 366] width 83 height 37
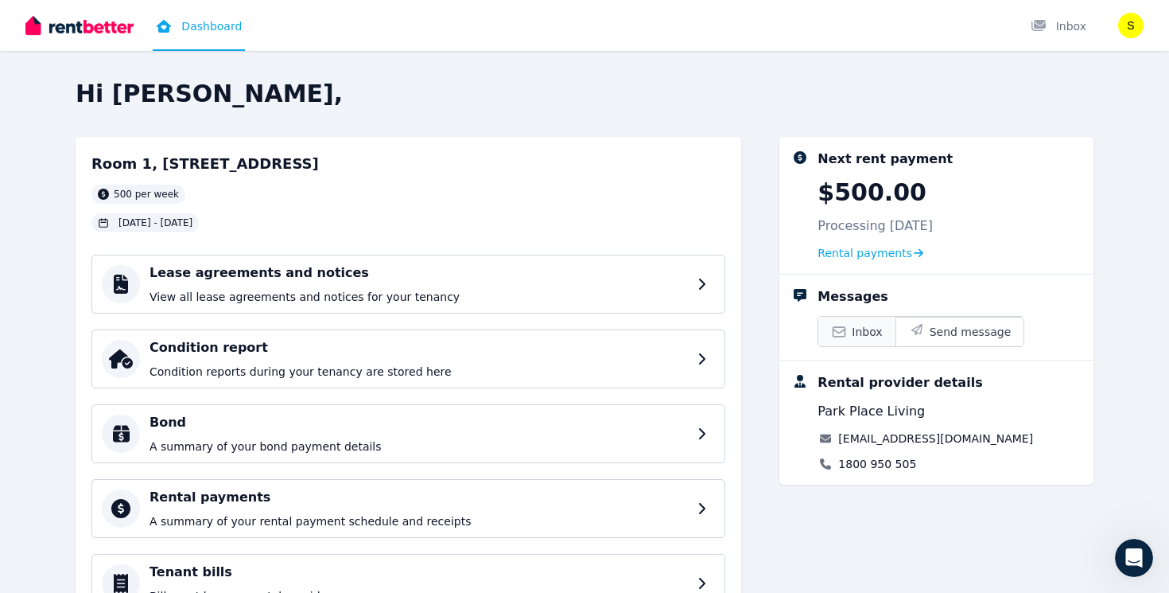
click at [852, 331] on link "Inbox" at bounding box center [856, 331] width 76 height 29
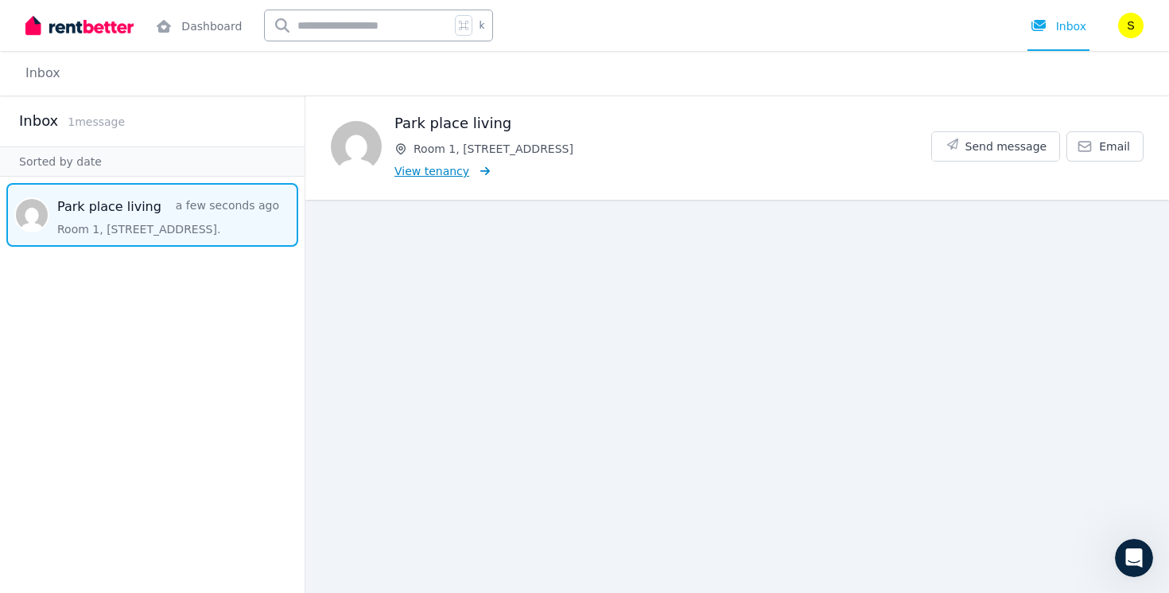
click at [421, 171] on span "View tenancy" at bounding box center [431, 171] width 75 height 16
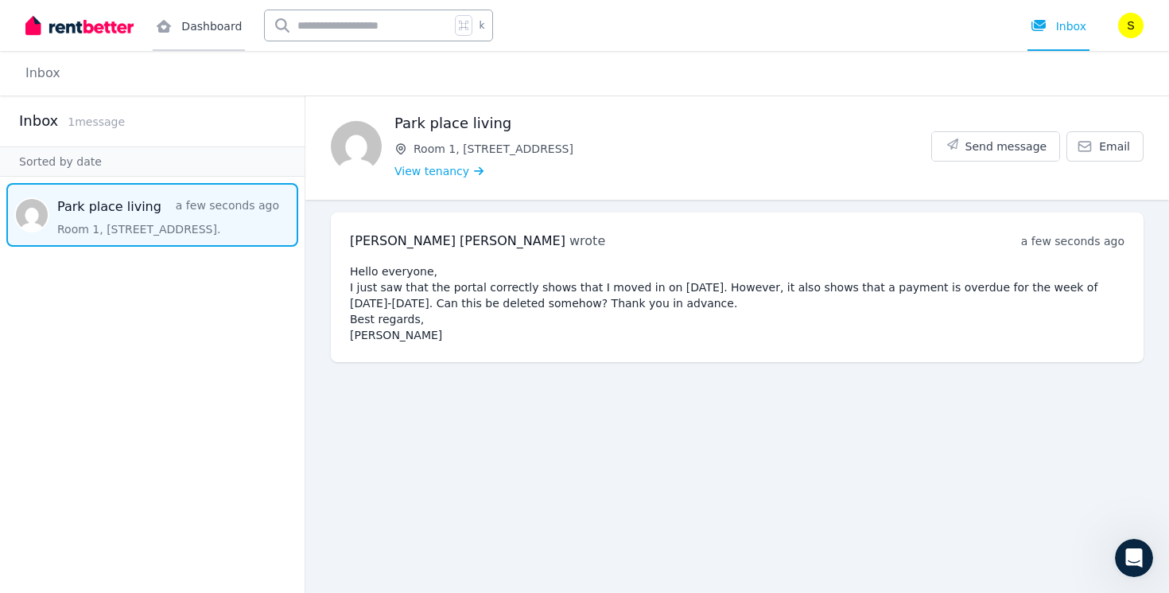
click at [180, 33] on link "Dashboard" at bounding box center [199, 25] width 92 height 51
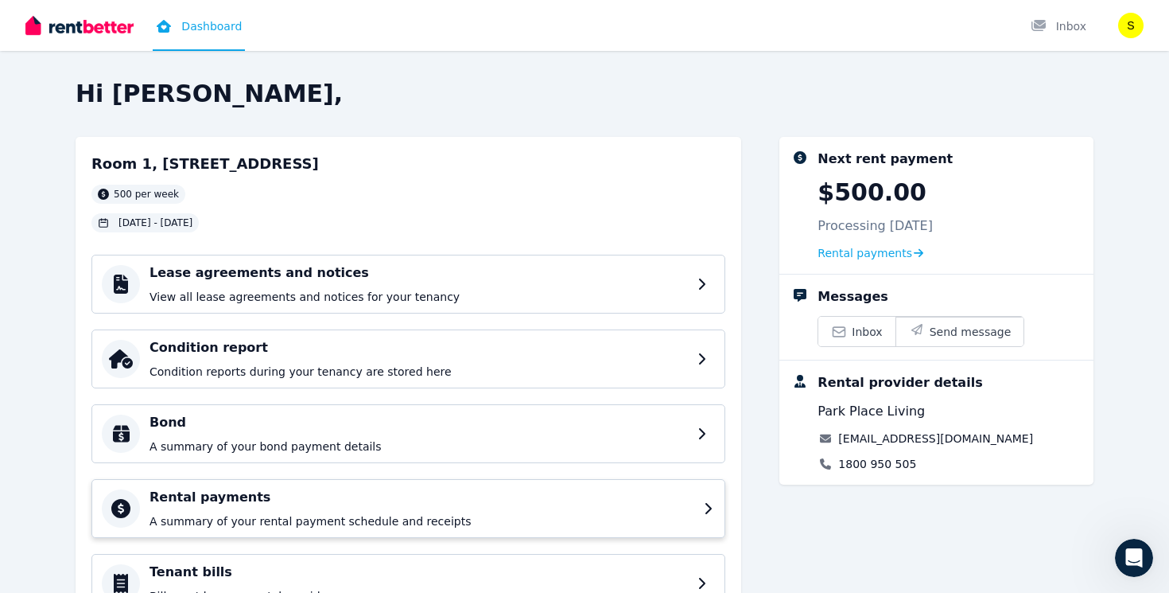
click at [179, 519] on p "A summary of your rental payment schedule and receipts" at bounding box center [422, 521] width 545 height 16
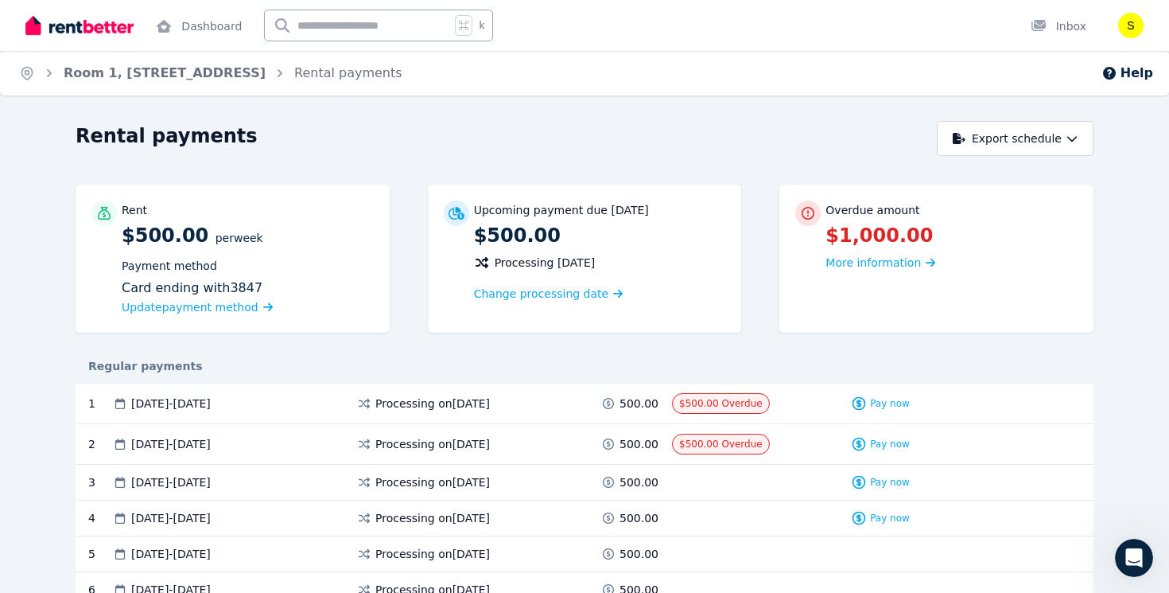
click at [920, 274] on div "Overdue amount $1,000.00 More information" at bounding box center [936, 259] width 314 height 148
